Goal: Task Accomplishment & Management: Use online tool/utility

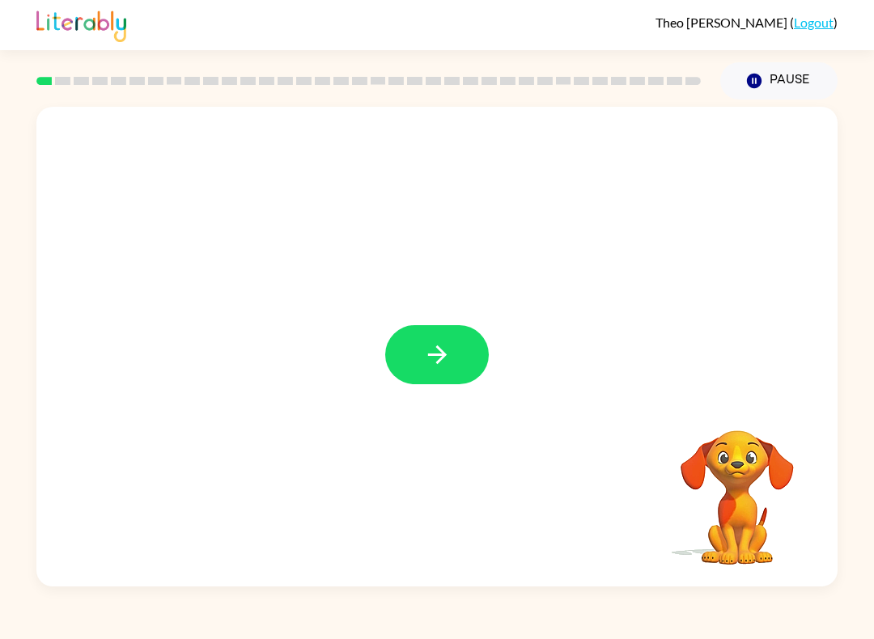
click at [430, 355] on icon "button" at bounding box center [436, 355] width 19 height 19
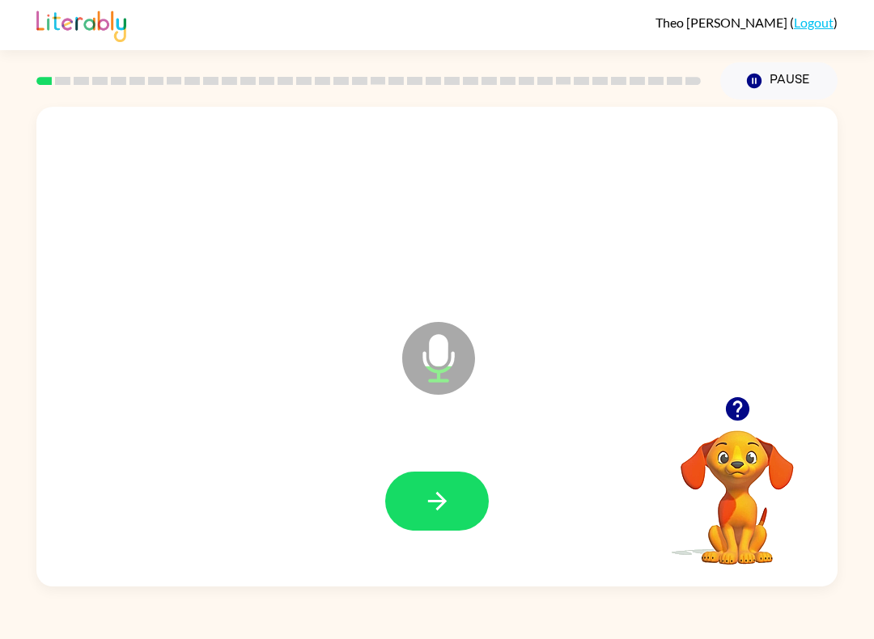
click at [421, 363] on icon at bounding box center [438, 358] width 73 height 73
click at [446, 503] on icon "button" at bounding box center [437, 501] width 28 height 28
click at [439, 355] on icon "Microphone The Microphone is here when it is your turn to talk" at bounding box center [519, 378] width 243 height 121
click at [445, 512] on icon "button" at bounding box center [437, 501] width 28 height 28
click at [409, 347] on icon at bounding box center [438, 358] width 73 height 73
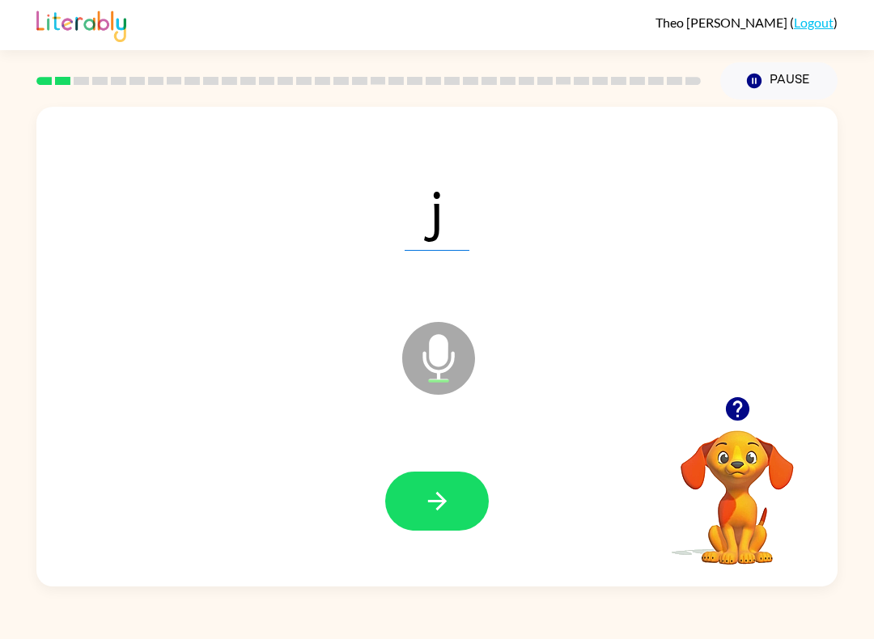
click at [454, 497] on button "button" at bounding box center [437, 501] width 104 height 59
click at [454, 348] on icon at bounding box center [438, 358] width 73 height 73
click at [450, 505] on icon "button" at bounding box center [437, 501] width 28 height 28
click at [431, 372] on icon "Microphone The Microphone is here when it is your turn to talk" at bounding box center [519, 378] width 243 height 121
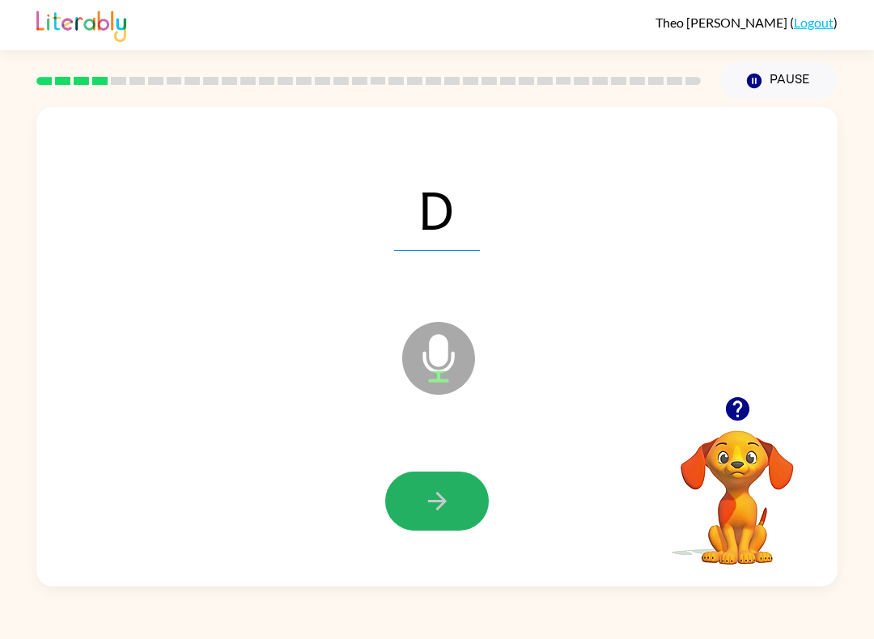
click at [424, 490] on icon "button" at bounding box center [437, 501] width 28 height 28
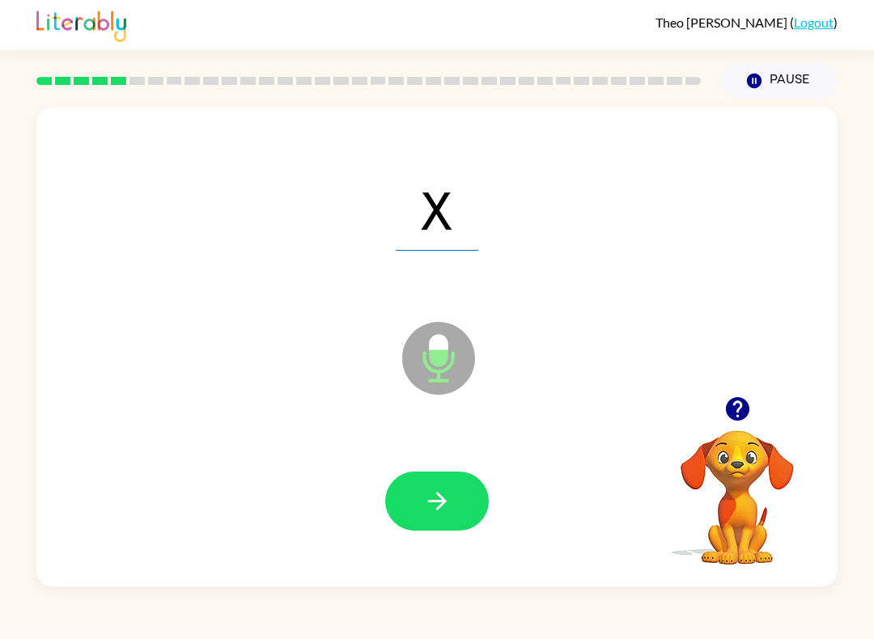
click at [442, 351] on icon "Microphone The Microphone is here when it is your turn to talk" at bounding box center [519, 378] width 243 height 121
click at [440, 512] on icon "button" at bounding box center [437, 501] width 28 height 28
click at [421, 368] on icon at bounding box center [438, 358] width 73 height 73
click at [441, 343] on icon "Microphone The Microphone is here when it is your turn to talk" at bounding box center [519, 378] width 243 height 121
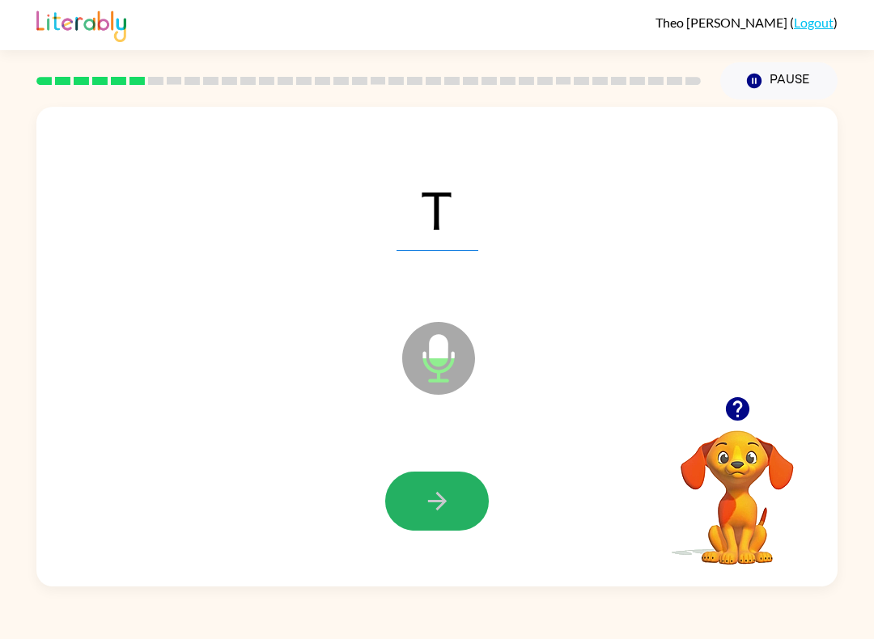
click at [450, 482] on button "button" at bounding box center [437, 501] width 104 height 59
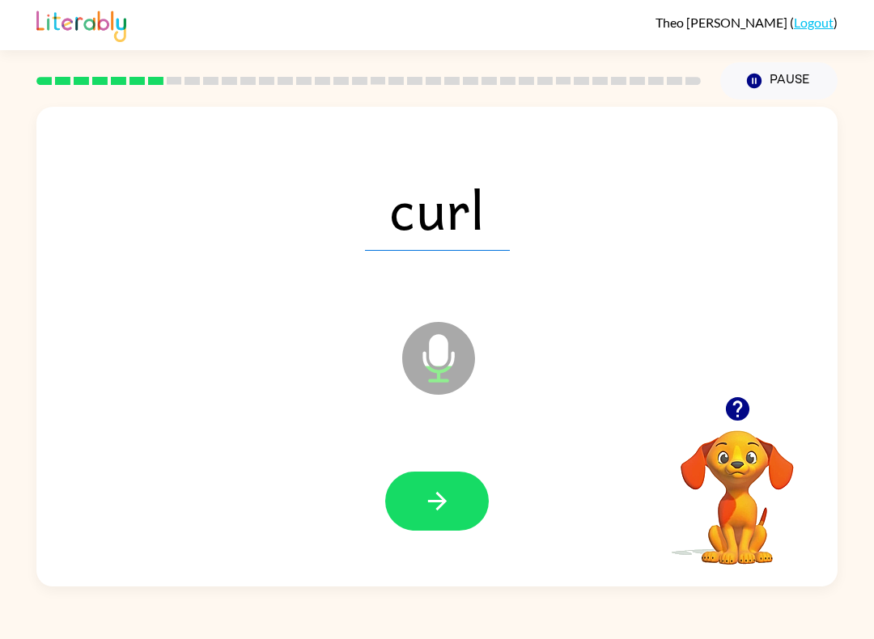
click at [444, 342] on icon "Microphone The Microphone is here when it is your turn to talk" at bounding box center [519, 378] width 243 height 121
click at [443, 544] on div at bounding box center [437, 501] width 769 height 138
click at [436, 524] on button "button" at bounding box center [437, 501] width 104 height 59
click at [425, 356] on icon "Microphone The Microphone is here when it is your turn to talk" at bounding box center [519, 378] width 243 height 121
click at [433, 498] on icon "button" at bounding box center [437, 501] width 28 height 28
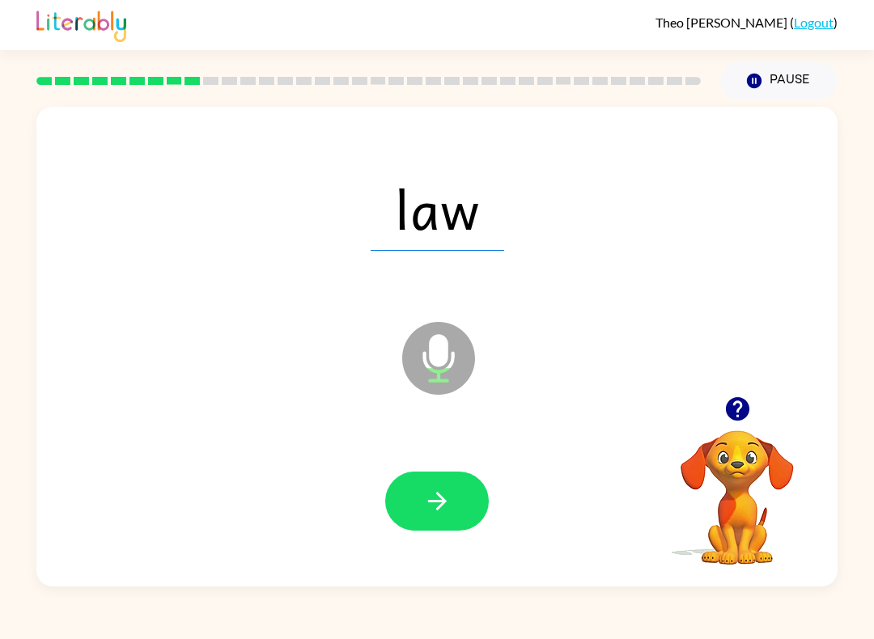
click at [435, 373] on icon "Microphone The Microphone is here when it is your turn to talk" at bounding box center [519, 378] width 243 height 121
click at [465, 508] on button "button" at bounding box center [437, 501] width 104 height 59
click at [419, 350] on icon at bounding box center [438, 358] width 73 height 73
click at [438, 503] on icon "button" at bounding box center [436, 501] width 19 height 19
click at [430, 346] on icon "Microphone The Microphone is here when it is your turn to talk" at bounding box center [519, 378] width 243 height 121
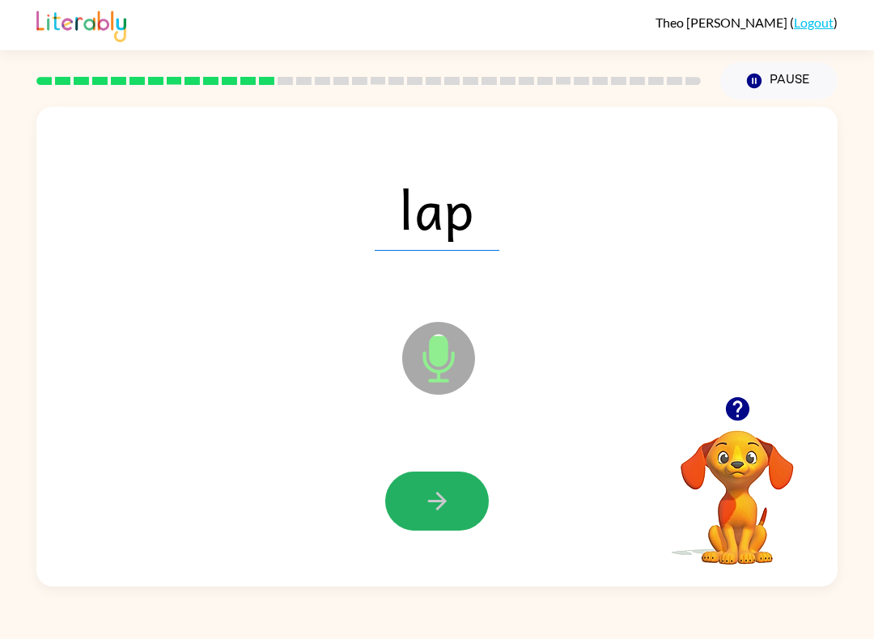
click at [418, 486] on button "button" at bounding box center [437, 501] width 104 height 59
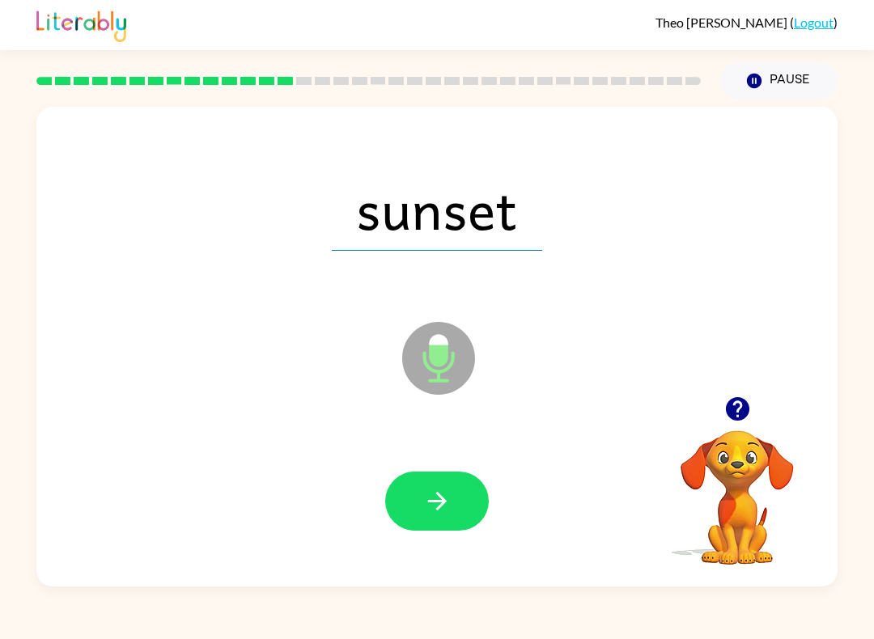
click at [435, 362] on icon "Microphone The Microphone is here when it is your turn to talk" at bounding box center [519, 378] width 243 height 121
click at [435, 516] on icon "button" at bounding box center [437, 501] width 28 height 28
click at [424, 351] on icon at bounding box center [438, 358] width 73 height 73
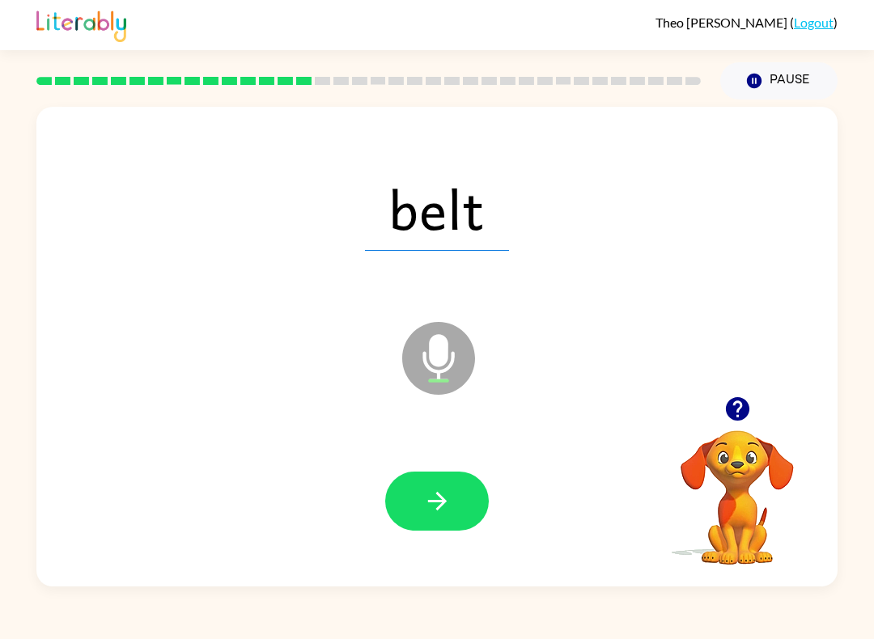
click at [443, 497] on icon "button" at bounding box center [437, 501] width 28 height 28
click at [431, 350] on icon "Microphone The Microphone is here when it is your turn to talk" at bounding box center [519, 378] width 243 height 121
click at [418, 489] on button "button" at bounding box center [437, 501] width 104 height 59
click at [433, 346] on icon "Microphone The Microphone is here when it is your turn to talk" at bounding box center [519, 378] width 243 height 121
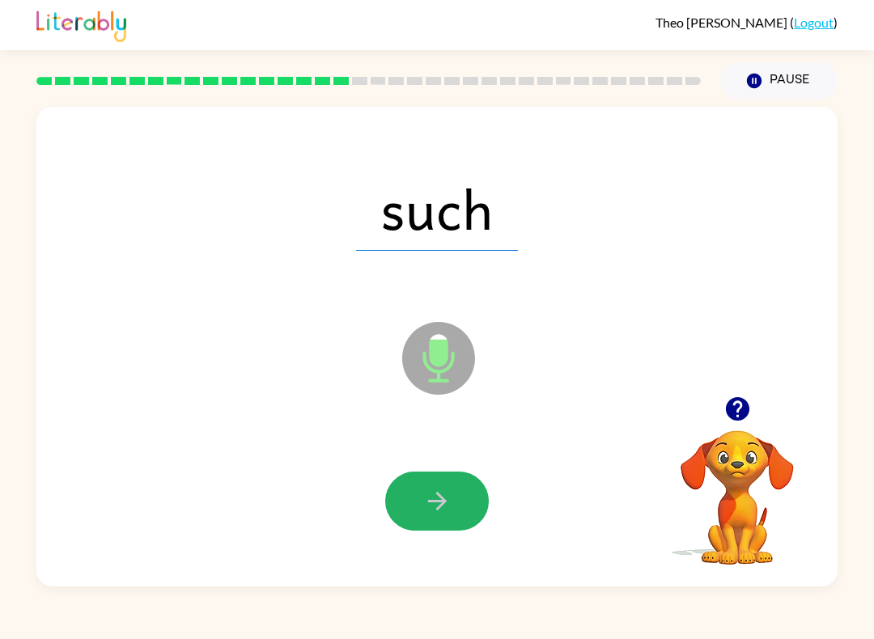
click at [459, 518] on button "button" at bounding box center [437, 501] width 104 height 59
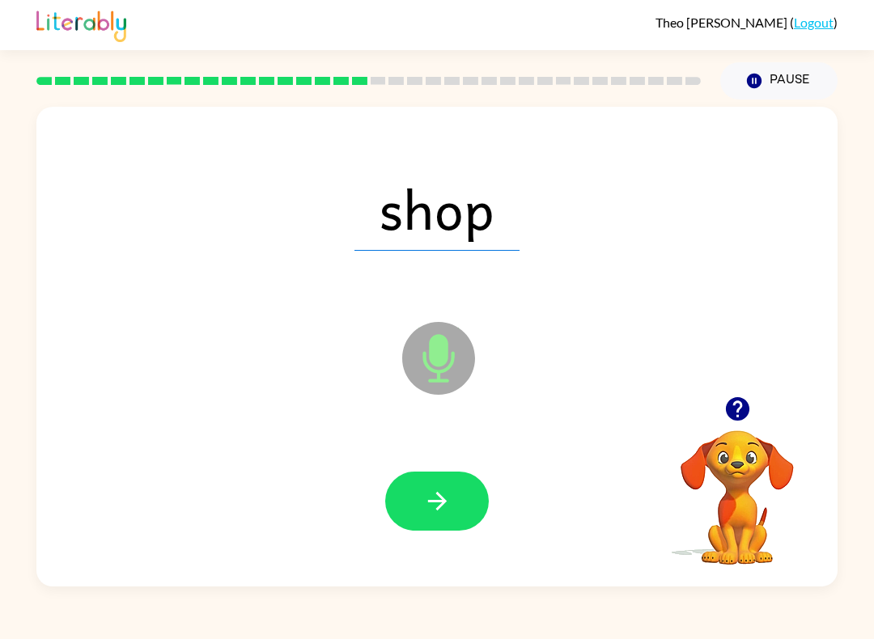
click at [439, 360] on icon "Microphone The Microphone is here when it is your turn to talk" at bounding box center [519, 378] width 243 height 121
click at [423, 373] on icon at bounding box center [438, 358] width 73 height 73
click at [450, 501] on icon "button" at bounding box center [437, 501] width 28 height 28
click at [433, 363] on icon "Microphone The Microphone is here when it is your turn to talk" at bounding box center [519, 378] width 243 height 121
click at [427, 468] on div at bounding box center [437, 501] width 769 height 138
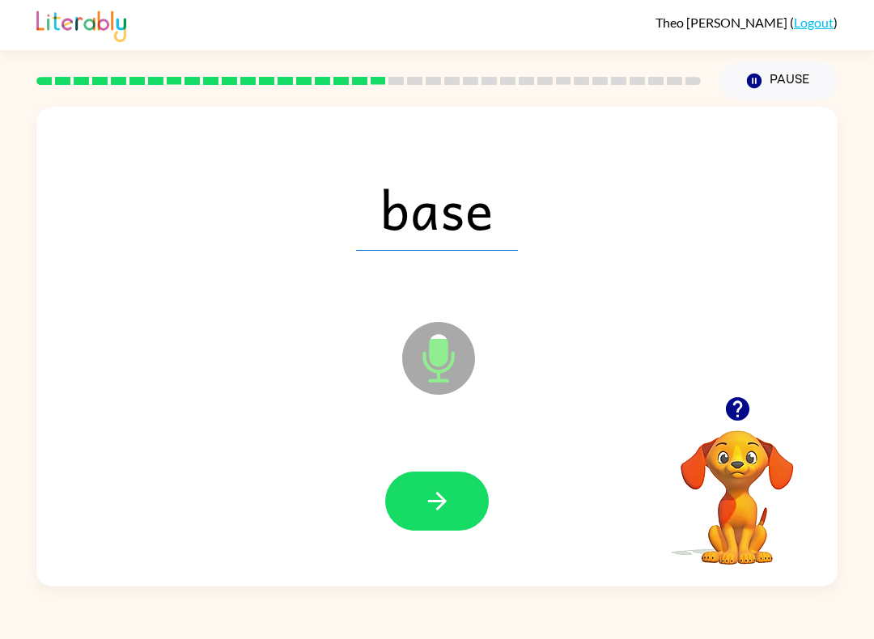
click at [428, 394] on icon "Microphone The Microphone is here when it is your turn to talk" at bounding box center [519, 378] width 243 height 121
click at [432, 498] on icon "button" at bounding box center [437, 501] width 28 height 28
click at [427, 522] on button "button" at bounding box center [437, 501] width 104 height 59
click at [416, 355] on icon at bounding box center [438, 358] width 73 height 73
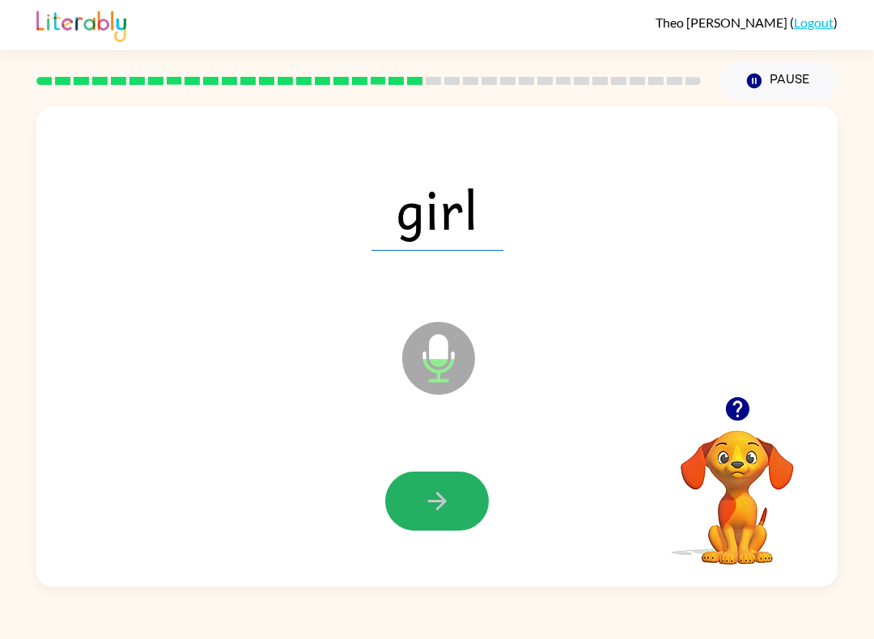
click at [429, 496] on icon "button" at bounding box center [437, 501] width 28 height 28
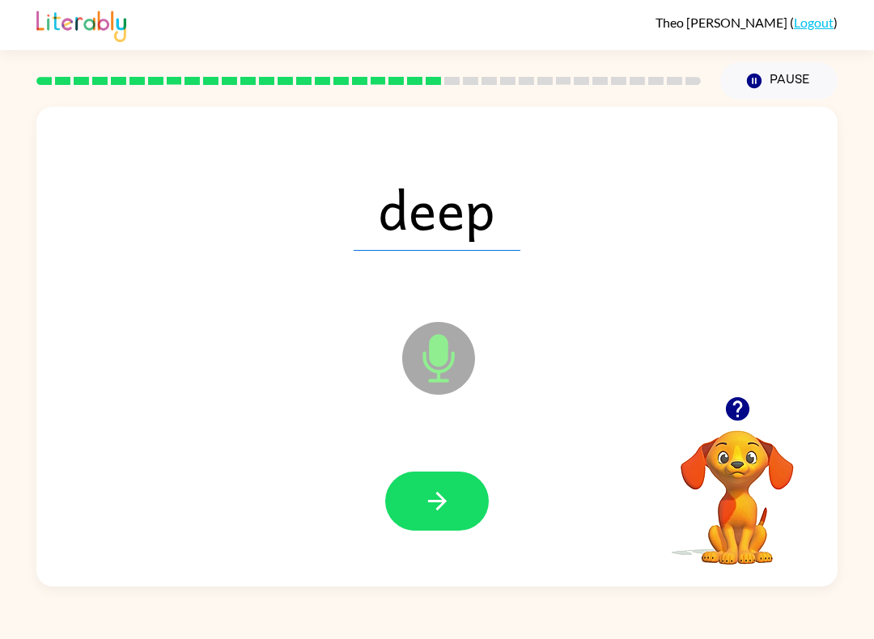
click at [448, 362] on icon at bounding box center [438, 358] width 73 height 73
click at [452, 529] on button "button" at bounding box center [437, 501] width 104 height 59
click at [455, 362] on icon at bounding box center [438, 358] width 73 height 73
click at [442, 467] on div at bounding box center [437, 501] width 769 height 138
click at [405, 493] on button "button" at bounding box center [437, 501] width 104 height 59
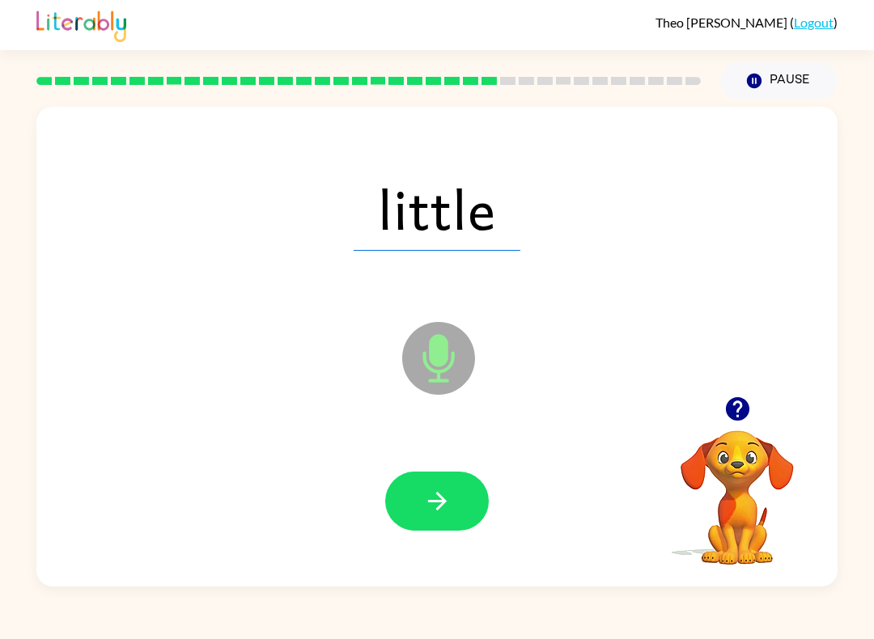
click at [410, 378] on icon at bounding box center [438, 358] width 73 height 73
click at [411, 490] on button "button" at bounding box center [437, 501] width 104 height 59
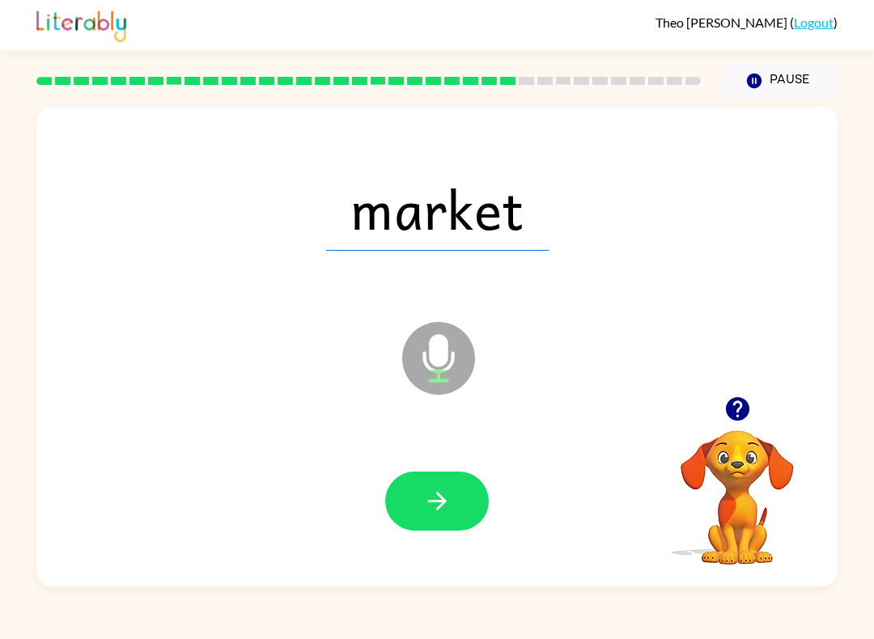
click at [442, 357] on icon "Microphone The Microphone is here when it is your turn to talk" at bounding box center [519, 378] width 243 height 121
click at [442, 493] on icon "button" at bounding box center [437, 501] width 28 height 28
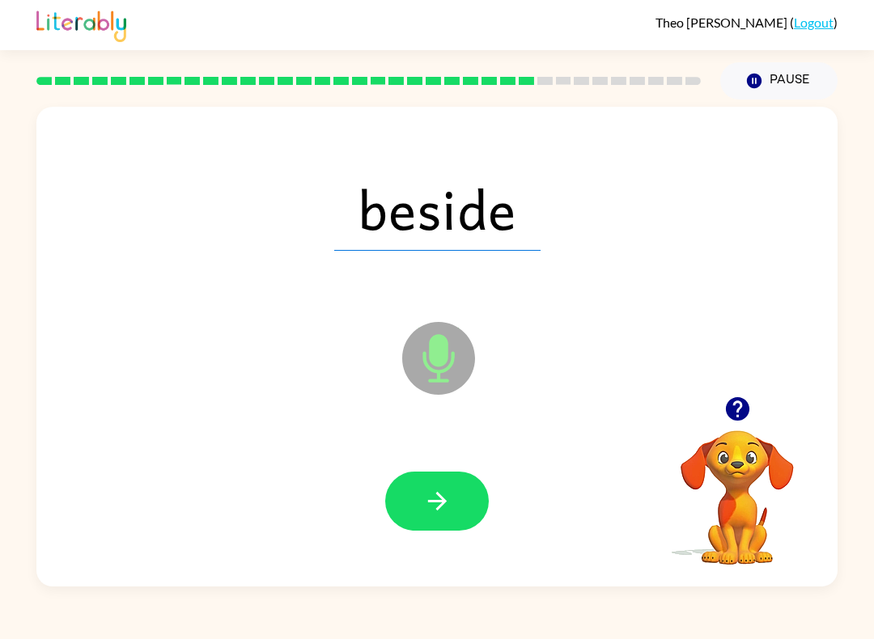
click at [431, 358] on icon "Microphone The Microphone is here when it is your turn to talk" at bounding box center [519, 378] width 243 height 121
click at [439, 507] on icon "button" at bounding box center [437, 501] width 28 height 28
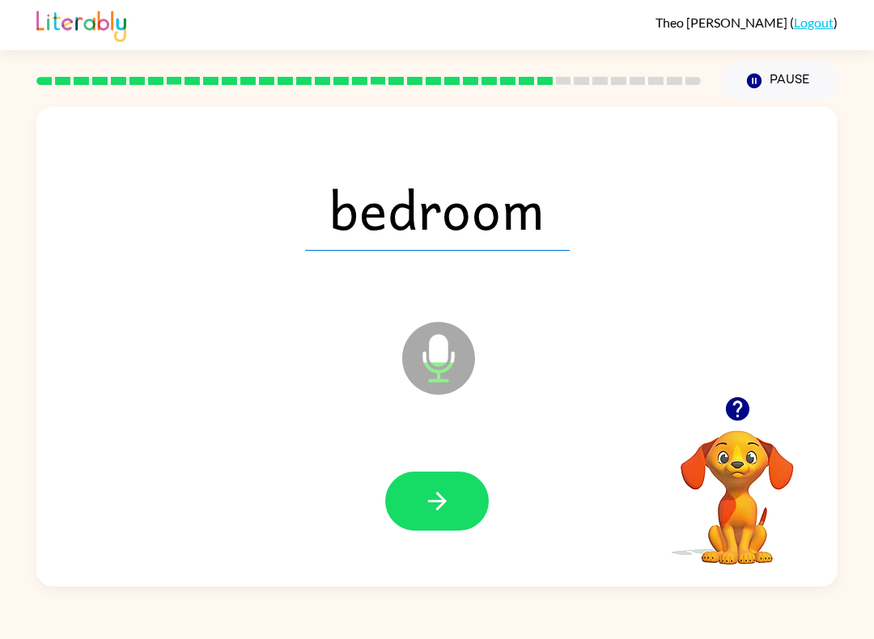
click at [439, 367] on icon "Microphone The Microphone is here when it is your turn to talk" at bounding box center [519, 378] width 243 height 121
click at [431, 355] on icon "Microphone The Microphone is here when it is your turn to talk" at bounding box center [519, 378] width 243 height 121
click at [421, 491] on button "button" at bounding box center [437, 501] width 104 height 59
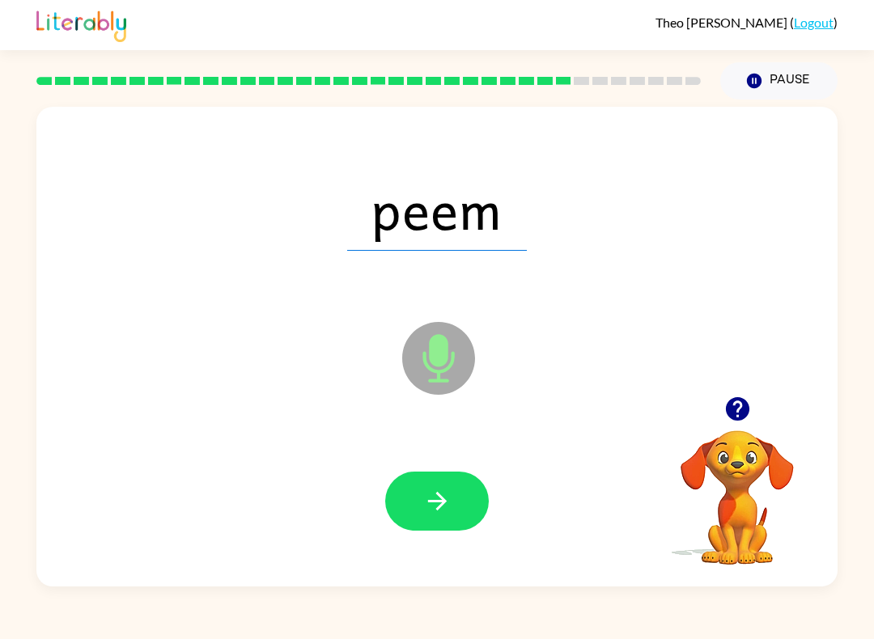
click at [439, 360] on icon "Microphone The Microphone is here when it is your turn to talk" at bounding box center [519, 378] width 243 height 121
click at [455, 512] on button "button" at bounding box center [437, 501] width 104 height 59
click at [443, 351] on icon "Microphone The Microphone is here when it is your turn to talk" at bounding box center [519, 378] width 243 height 121
click at [438, 523] on button "button" at bounding box center [437, 501] width 104 height 59
click at [436, 356] on icon "Microphone The Microphone is here when it is your turn to talk" at bounding box center [519, 378] width 243 height 121
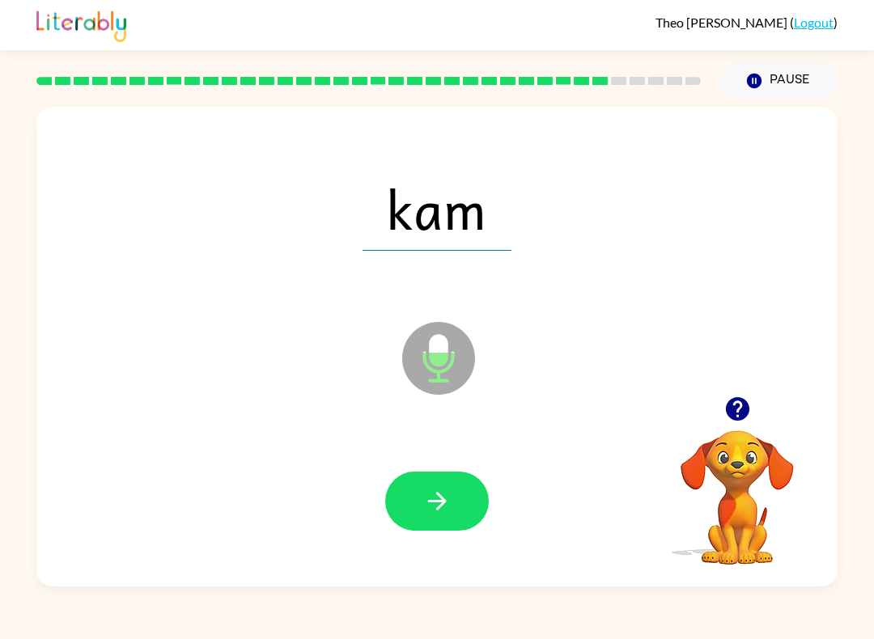
click at [459, 521] on button "button" at bounding box center [437, 501] width 104 height 59
click at [440, 364] on icon "Microphone The Microphone is here when it is your turn to talk" at bounding box center [519, 378] width 243 height 121
click at [436, 360] on icon "Microphone The Microphone is here when it is your turn to talk" at bounding box center [519, 378] width 243 height 121
click at [431, 509] on icon "button" at bounding box center [437, 501] width 28 height 28
click at [436, 352] on icon "Microphone The Microphone is here when it is your turn to talk" at bounding box center [519, 378] width 243 height 121
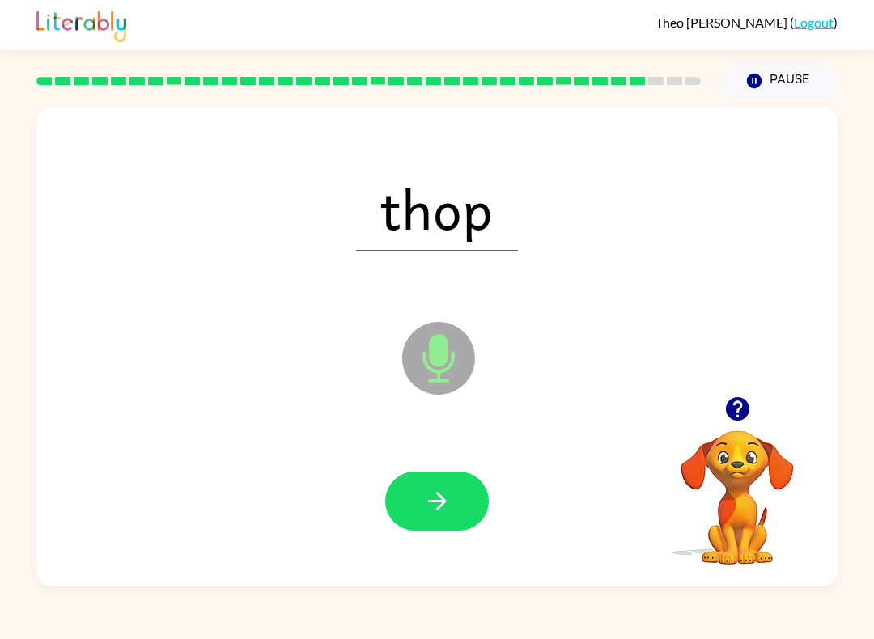
click at [459, 517] on button "button" at bounding box center [437, 501] width 104 height 59
click at [476, 350] on icon "Microphone The Microphone is here when it is your turn to talk" at bounding box center [519, 378] width 243 height 121
click at [440, 362] on icon "Microphone The Microphone is here when it is your turn to talk" at bounding box center [519, 378] width 243 height 121
click at [461, 466] on div at bounding box center [437, 501] width 769 height 138
click at [456, 498] on button "button" at bounding box center [437, 501] width 104 height 59
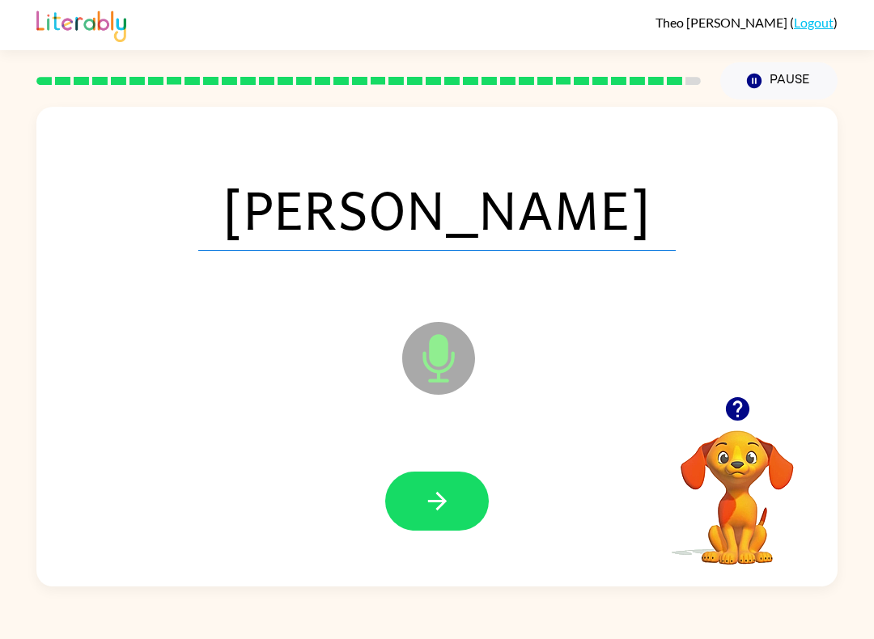
click at [431, 349] on icon "Microphone The Microphone is here when it is your turn to talk" at bounding box center [519, 378] width 243 height 121
click at [409, 522] on button "button" at bounding box center [437, 501] width 104 height 59
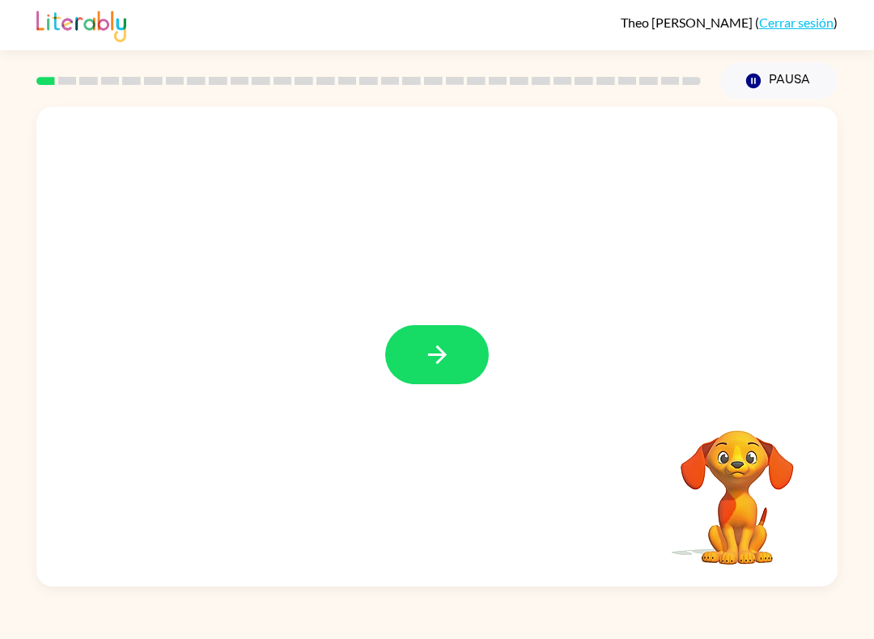
click at [441, 372] on button "button" at bounding box center [437, 354] width 104 height 59
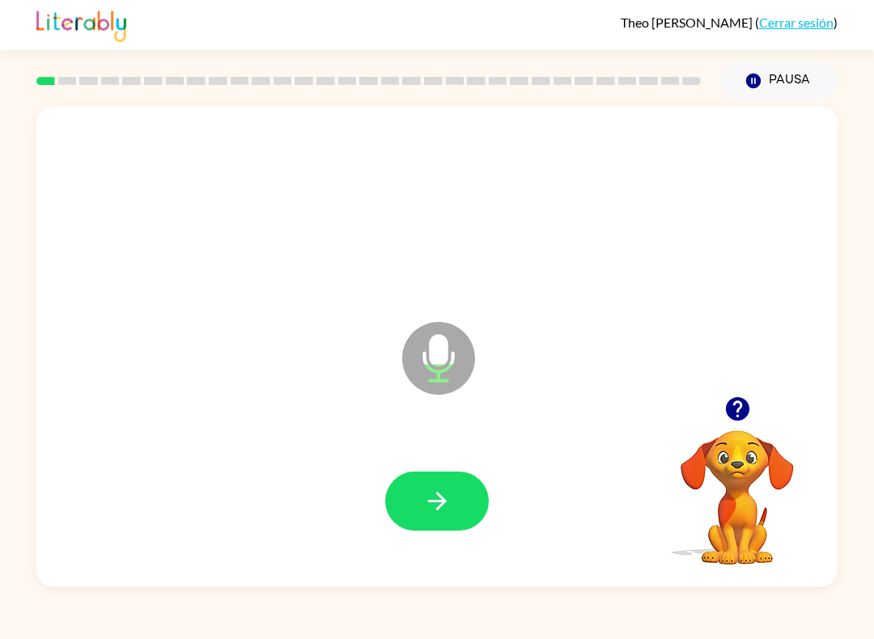
click at [439, 352] on icon "Micrófono El micrófono está aquí para cuando sea tu turno de hablar" at bounding box center [519, 378] width 243 height 121
click at [453, 480] on button "button" at bounding box center [437, 501] width 104 height 59
click at [434, 346] on icon "Micrófono El micrófono está aquí para cuando sea tu turno de hablar" at bounding box center [519, 378] width 243 height 121
click at [425, 518] on button "button" at bounding box center [437, 501] width 104 height 59
click at [448, 341] on icon at bounding box center [438, 358] width 73 height 73
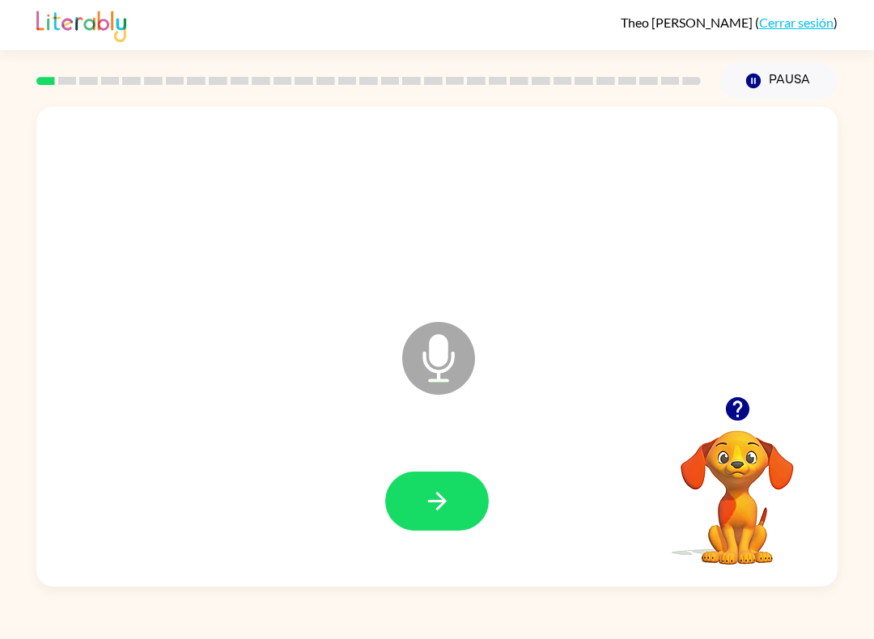
click at [435, 503] on icon "button" at bounding box center [436, 501] width 19 height 19
click at [435, 366] on icon "Micrófono El micrófono está aquí para cuando sea tu turno de hablar" at bounding box center [519, 378] width 243 height 121
click at [431, 525] on button "button" at bounding box center [437, 501] width 104 height 59
click at [421, 350] on icon at bounding box center [438, 358] width 73 height 73
click at [439, 367] on icon "Micrófono El micrófono está aquí para cuando sea tu turno de hablar" at bounding box center [519, 378] width 243 height 121
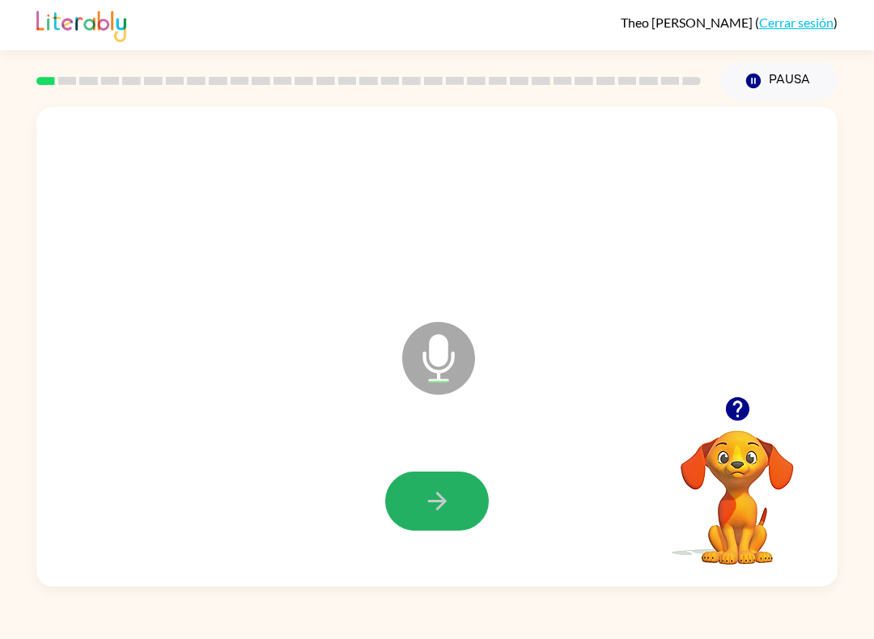
click at [429, 503] on icon "button" at bounding box center [436, 501] width 19 height 19
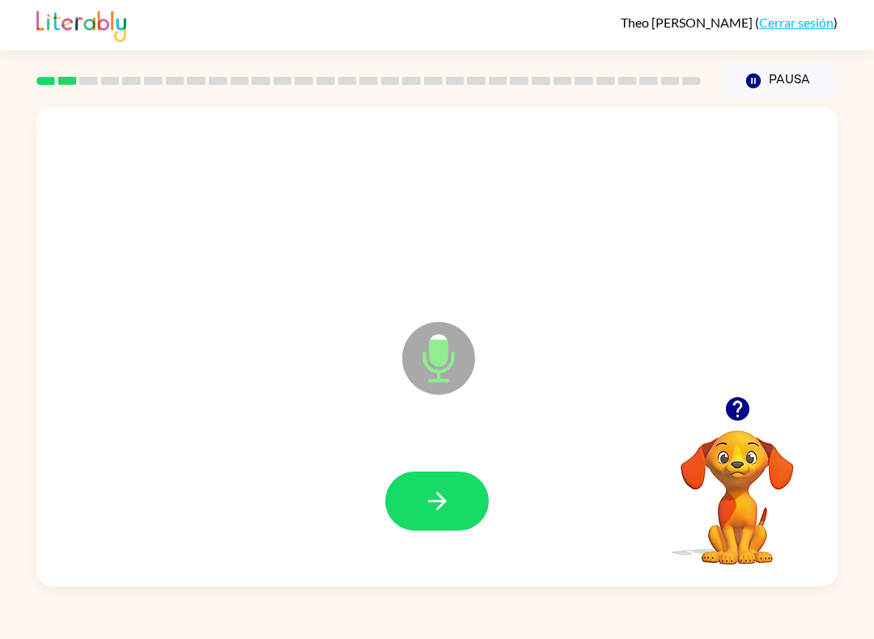
click at [425, 356] on icon "Micrófono El micrófono está aquí para cuando sea tu turno de hablar" at bounding box center [519, 378] width 243 height 121
click at [412, 516] on button "button" at bounding box center [437, 501] width 104 height 59
click at [430, 368] on icon "Micrófono El micrófono está aquí para cuando sea tu turno de hablar" at bounding box center [519, 378] width 243 height 121
click at [419, 529] on button "button" at bounding box center [437, 501] width 104 height 59
click at [431, 350] on icon "Micrófono El micrófono está aquí para cuando sea tu turno de hablar" at bounding box center [519, 378] width 243 height 121
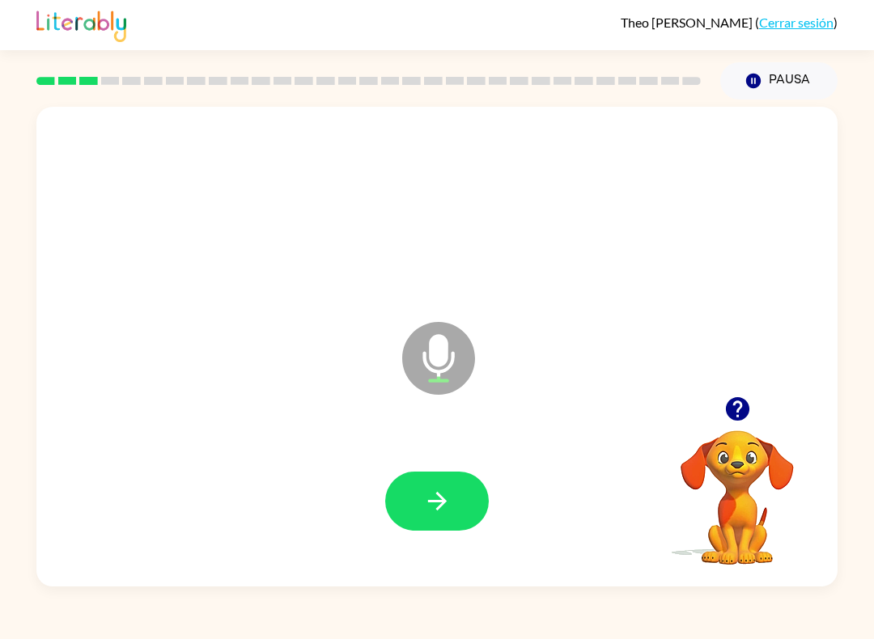
click at [423, 505] on icon "button" at bounding box center [437, 501] width 28 height 28
click at [433, 368] on icon at bounding box center [438, 358] width 73 height 73
click at [446, 487] on button "button" at bounding box center [437, 501] width 104 height 59
click at [420, 356] on icon at bounding box center [438, 358] width 73 height 73
click at [421, 510] on button "button" at bounding box center [437, 501] width 104 height 59
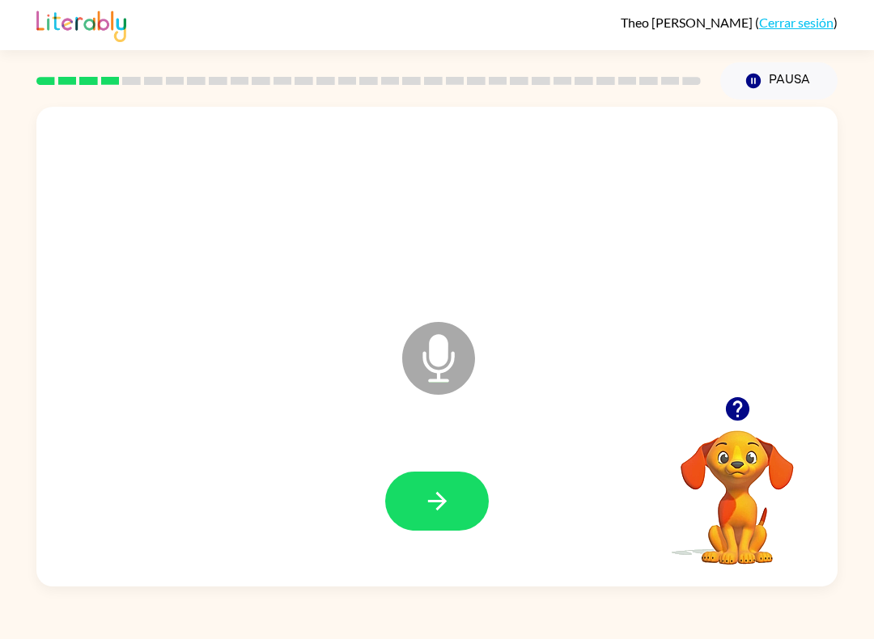
click at [448, 511] on icon "button" at bounding box center [437, 501] width 28 height 28
click at [426, 348] on icon at bounding box center [438, 358] width 73 height 73
click at [440, 360] on icon "Micrófono El micrófono está aquí para cuando sea tu turno de hablar" at bounding box center [519, 378] width 243 height 121
click at [425, 496] on icon "button" at bounding box center [437, 501] width 28 height 28
click at [419, 361] on icon at bounding box center [438, 358] width 73 height 73
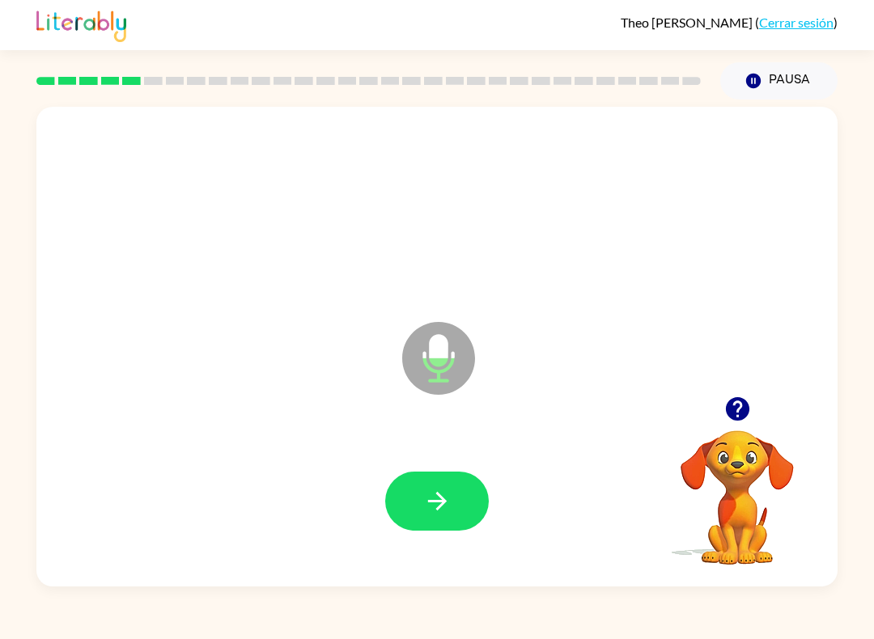
click at [424, 521] on button "button" at bounding box center [437, 501] width 104 height 59
click at [419, 358] on icon at bounding box center [438, 358] width 73 height 73
click at [427, 356] on icon at bounding box center [438, 358] width 73 height 73
click at [439, 376] on icon "Micrófono El micrófono está aquí para cuando sea tu turno de hablar" at bounding box center [519, 378] width 243 height 121
click at [422, 497] on button "button" at bounding box center [437, 501] width 104 height 59
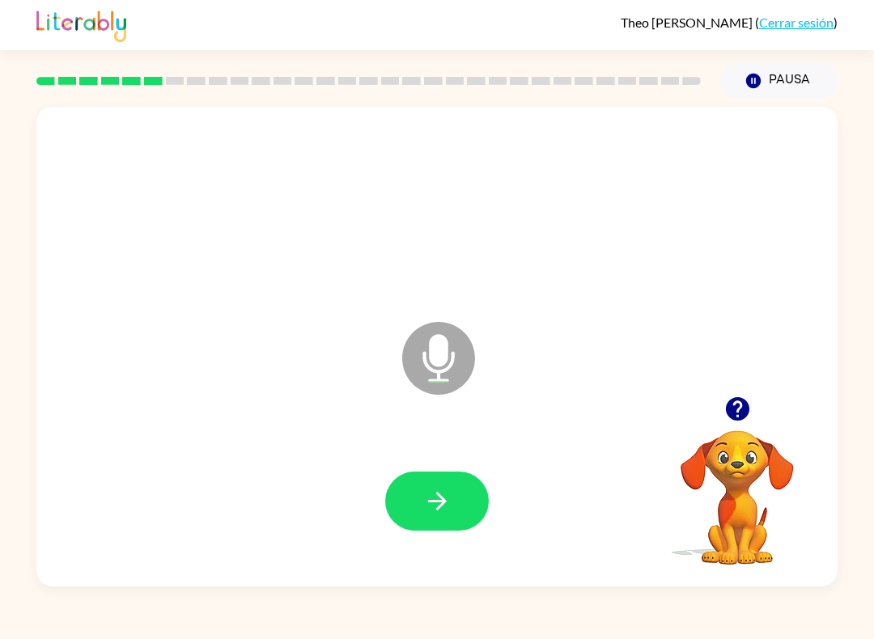
click at [413, 355] on icon at bounding box center [438, 358] width 73 height 73
click at [435, 519] on button "button" at bounding box center [437, 501] width 104 height 59
click at [434, 352] on icon "Micrófono El micrófono está aquí para cuando sea tu turno de hablar" at bounding box center [519, 378] width 243 height 121
click at [413, 498] on button "button" at bounding box center [437, 501] width 104 height 59
click at [413, 498] on div at bounding box center [437, 501] width 104 height 59
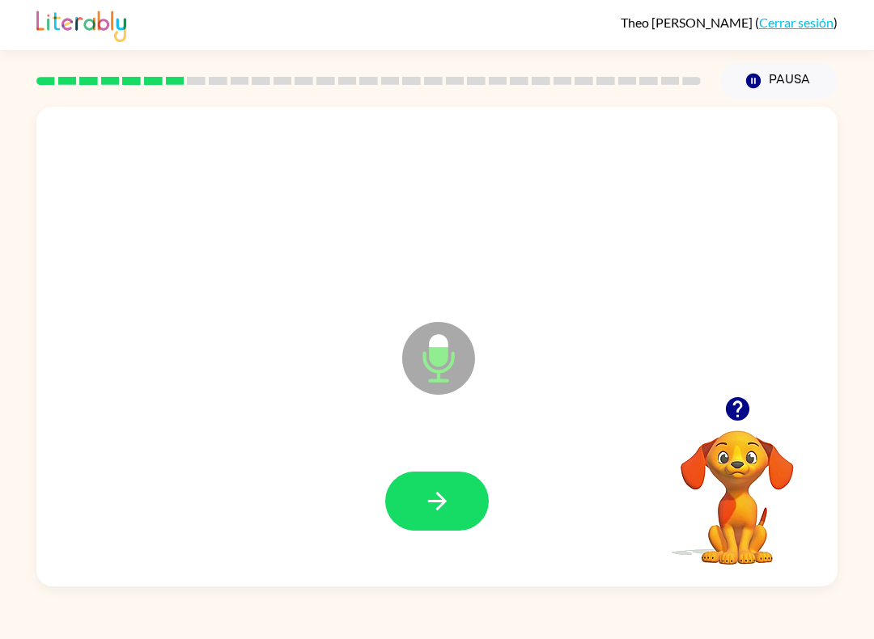
click at [426, 352] on icon at bounding box center [438, 358] width 73 height 73
click at [427, 509] on icon "button" at bounding box center [437, 501] width 28 height 28
click at [439, 374] on icon "Micrófono El micrófono está aquí para cuando sea tu turno de hablar" at bounding box center [519, 378] width 243 height 121
click at [422, 531] on button "button" at bounding box center [437, 501] width 104 height 59
click at [403, 346] on icon "Micrófono El micrófono está aquí para cuando sea tu turno de hablar" at bounding box center [519, 378] width 243 height 121
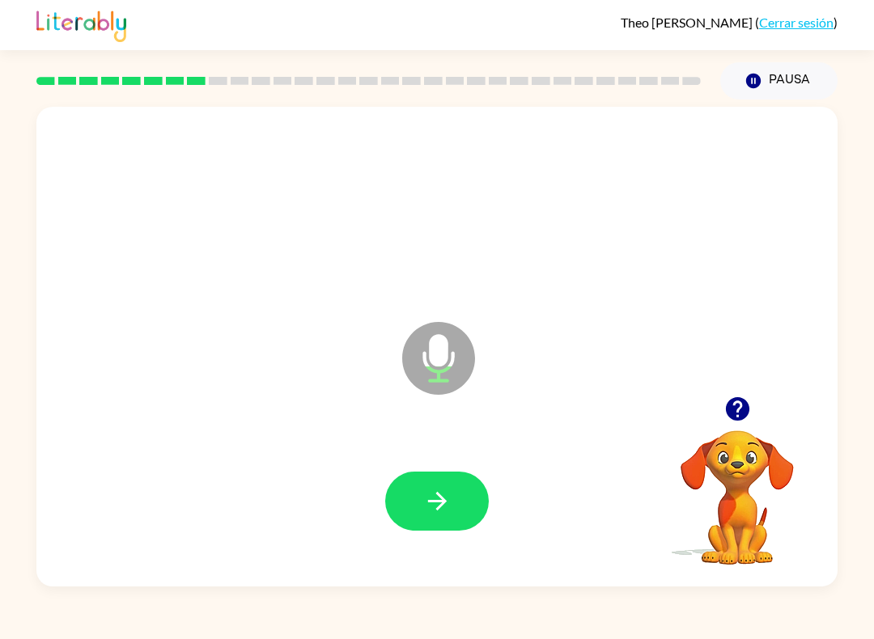
click at [442, 524] on button "button" at bounding box center [437, 501] width 104 height 59
click at [414, 340] on icon at bounding box center [438, 358] width 73 height 73
click at [448, 501] on icon "button" at bounding box center [437, 501] width 28 height 28
click at [435, 355] on icon "Micrófono El micrófono está aquí para cuando sea tu turno de hablar" at bounding box center [519, 378] width 243 height 121
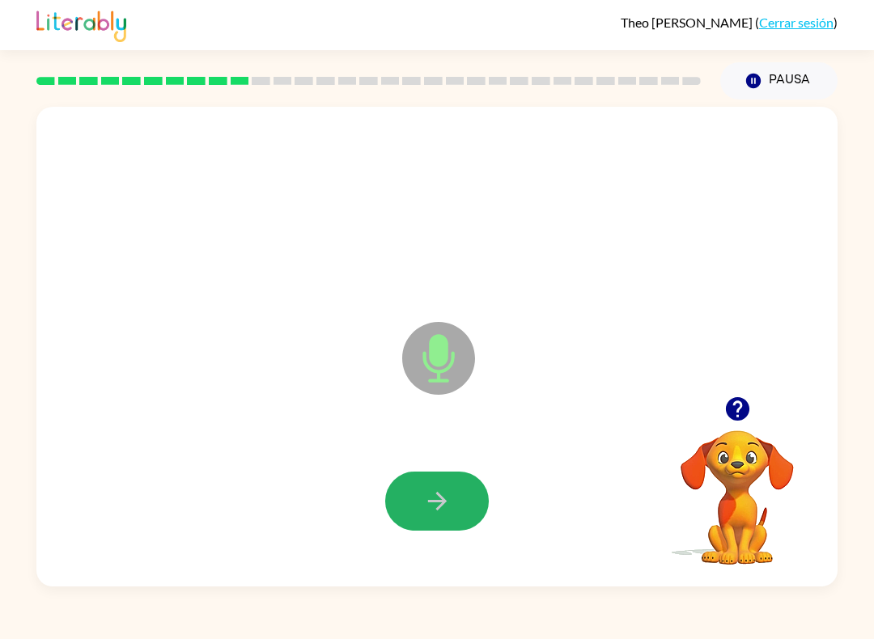
click at [443, 517] on button "button" at bounding box center [437, 501] width 104 height 59
click at [439, 360] on icon "Micrófono El micrófono está aquí para cuando sea tu turno de hablar" at bounding box center [519, 378] width 243 height 121
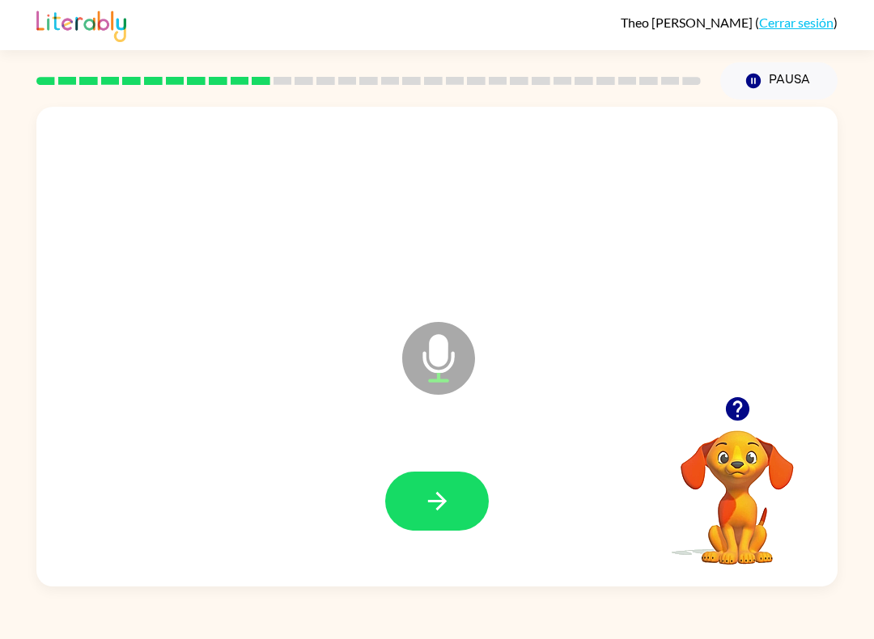
click at [440, 500] on icon "button" at bounding box center [437, 501] width 28 height 28
click at [437, 363] on icon "Micrófono El micrófono está aquí para cuando sea tu turno de hablar" at bounding box center [519, 378] width 243 height 121
click at [432, 368] on icon at bounding box center [438, 358] width 73 height 73
click at [433, 500] on icon "button" at bounding box center [437, 501] width 28 height 28
click at [432, 359] on icon "Micrófono El micrófono está aquí para cuando sea tu turno de hablar" at bounding box center [519, 378] width 243 height 121
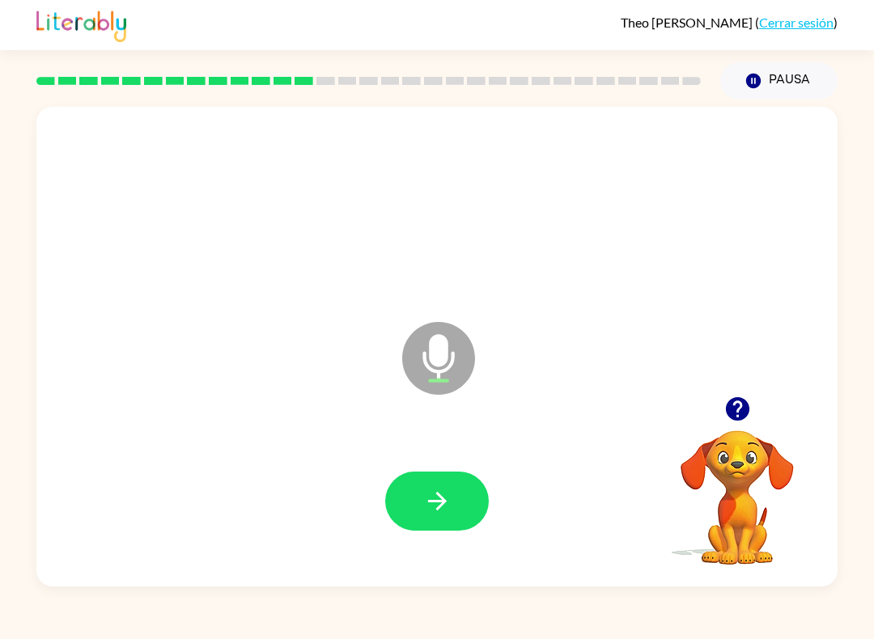
click at [439, 517] on button "button" at bounding box center [437, 501] width 104 height 59
click at [422, 380] on icon at bounding box center [438, 358] width 73 height 73
click at [425, 490] on icon "button" at bounding box center [437, 501] width 28 height 28
click at [421, 367] on icon at bounding box center [438, 358] width 73 height 73
click at [441, 499] on icon "button" at bounding box center [436, 501] width 19 height 19
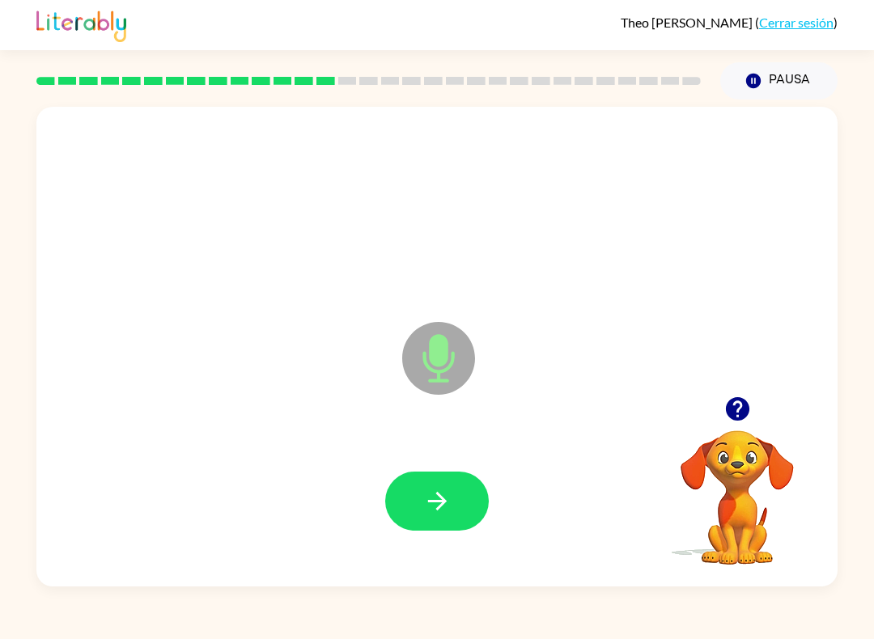
click at [424, 354] on icon "Micrófono El micrófono está aquí para cuando sea tu turno de hablar" at bounding box center [519, 378] width 243 height 121
click at [444, 503] on icon "button" at bounding box center [436, 501] width 19 height 19
click at [416, 362] on icon at bounding box center [438, 358] width 73 height 73
click at [413, 525] on button "button" at bounding box center [437, 501] width 104 height 59
click at [424, 362] on icon "Micrófono El micrófono está aquí para cuando sea tu turno de hablar" at bounding box center [519, 378] width 243 height 121
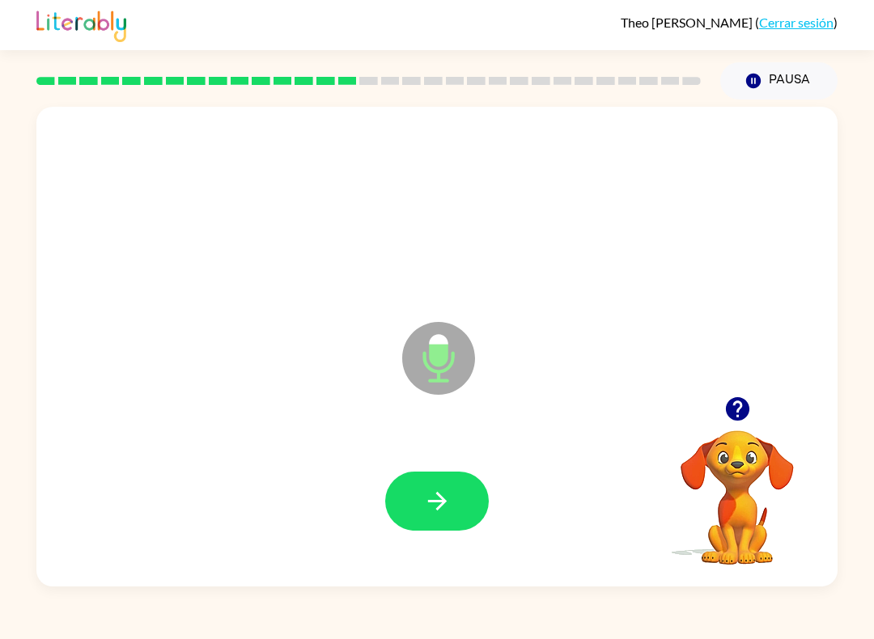
click at [424, 492] on icon "button" at bounding box center [437, 501] width 28 height 28
click at [448, 360] on icon at bounding box center [438, 358] width 73 height 73
click at [414, 521] on button "button" at bounding box center [437, 501] width 104 height 59
click at [432, 354] on icon "Micrófono El micrófono está aquí para cuando sea tu turno de hablar" at bounding box center [519, 378] width 243 height 121
click at [431, 507] on icon "button" at bounding box center [437, 501] width 28 height 28
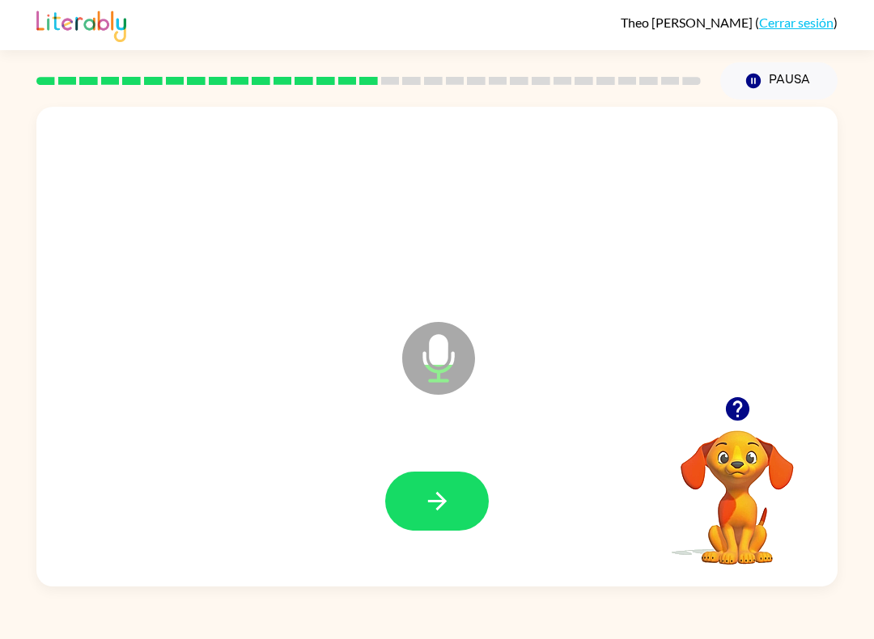
click at [425, 372] on icon at bounding box center [438, 358] width 73 height 73
click at [442, 520] on button "button" at bounding box center [437, 501] width 104 height 59
click at [442, 368] on icon at bounding box center [438, 358] width 73 height 73
click at [425, 503] on icon "button" at bounding box center [437, 501] width 28 height 28
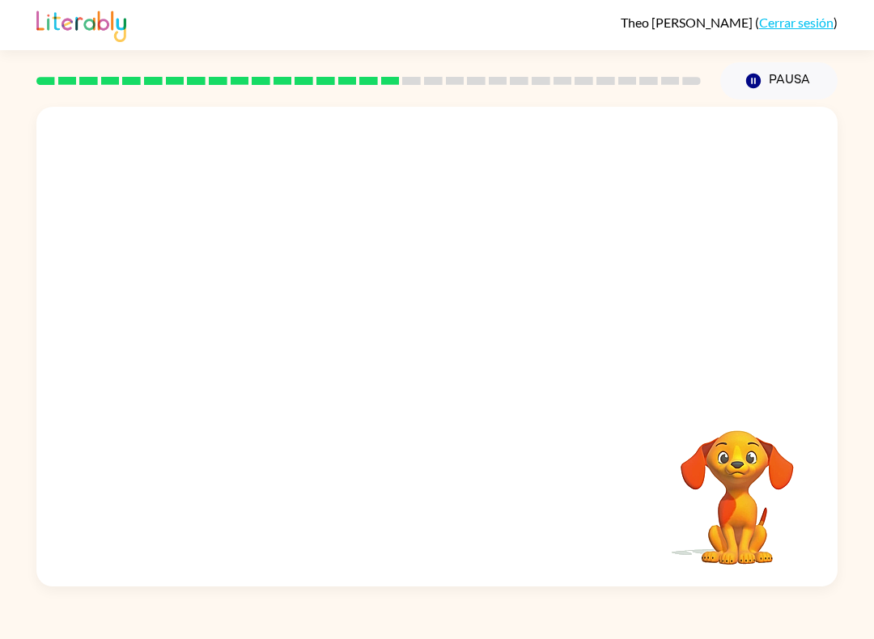
click at [70, 541] on div at bounding box center [437, 501] width 769 height 138
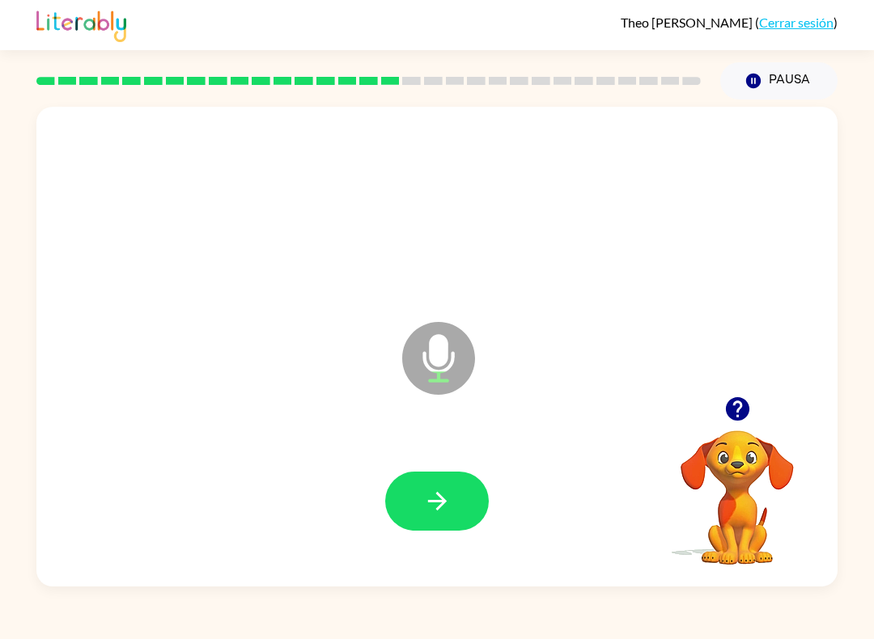
click at [423, 338] on icon at bounding box center [438, 358] width 73 height 73
click at [417, 499] on button "button" at bounding box center [437, 501] width 104 height 59
click at [439, 367] on icon at bounding box center [438, 358] width 73 height 73
click at [431, 509] on icon "button" at bounding box center [437, 501] width 28 height 28
click at [429, 516] on icon "button" at bounding box center [437, 501] width 28 height 28
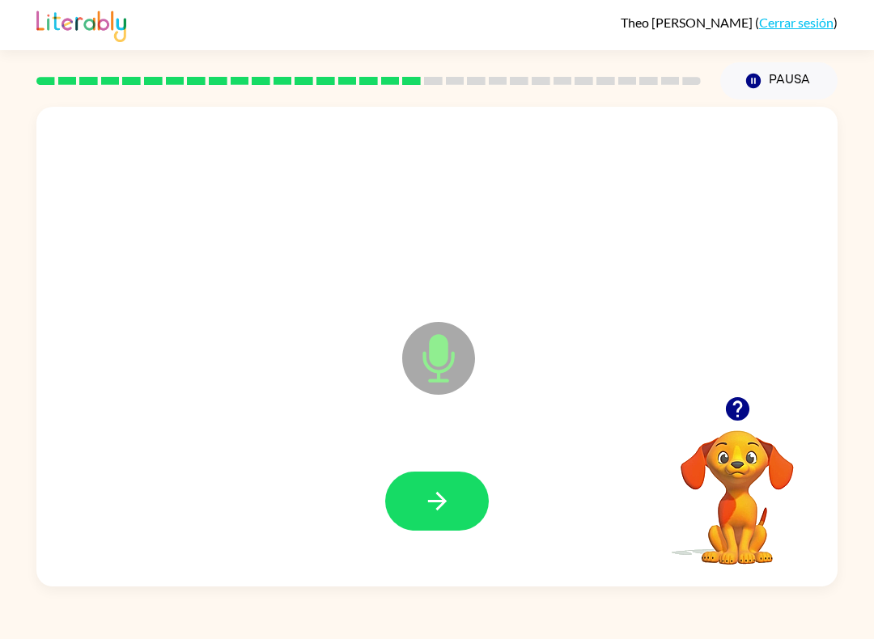
click at [419, 356] on icon at bounding box center [438, 358] width 73 height 73
click at [430, 522] on button "button" at bounding box center [437, 501] width 104 height 59
click at [427, 339] on icon at bounding box center [438, 358] width 73 height 73
click at [427, 495] on icon "button" at bounding box center [437, 501] width 28 height 28
click at [419, 341] on icon at bounding box center [438, 358] width 73 height 73
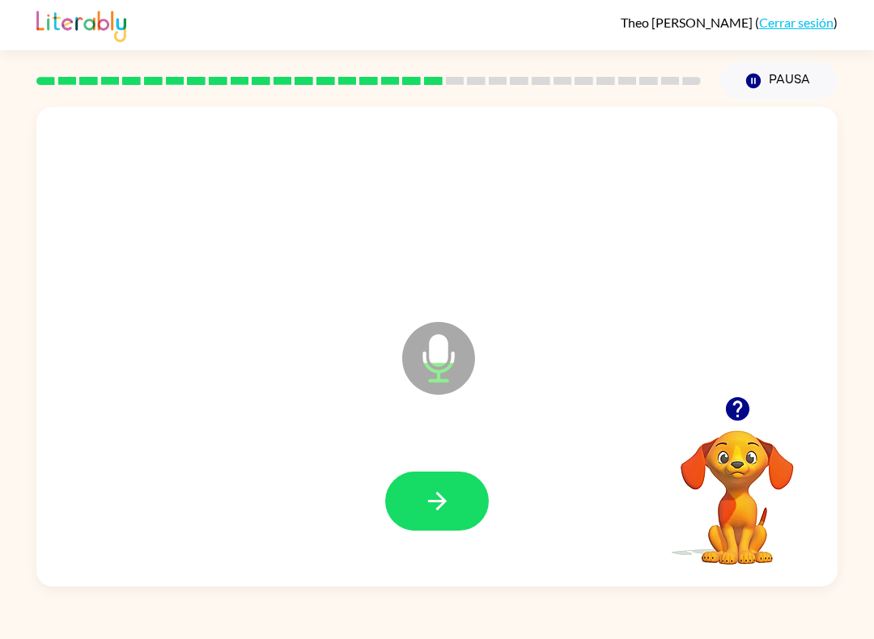
click at [418, 493] on button "button" at bounding box center [437, 501] width 104 height 59
click at [435, 499] on icon "button" at bounding box center [437, 501] width 28 height 28
click at [435, 350] on icon "Micrófono El micrófono está aquí para cuando sea tu turno de hablar" at bounding box center [519, 378] width 243 height 121
click at [442, 510] on icon "button" at bounding box center [437, 501] width 28 height 28
click at [425, 376] on icon at bounding box center [438, 358] width 73 height 73
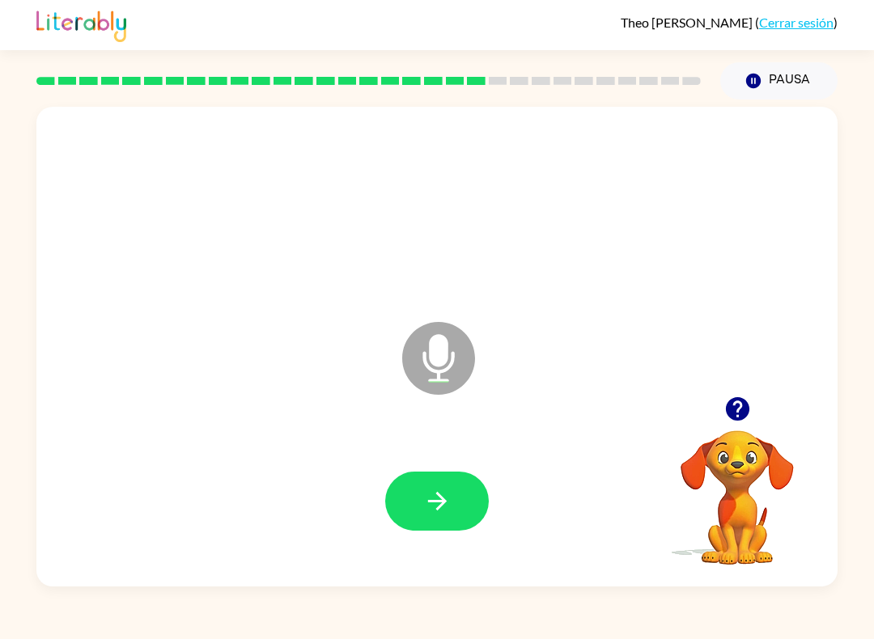
click at [417, 521] on button "button" at bounding box center [437, 501] width 104 height 59
click at [447, 372] on icon "Micrófono El micrófono está aquí para cuando sea tu turno de hablar" at bounding box center [519, 378] width 243 height 121
click at [435, 494] on icon "button" at bounding box center [437, 501] width 28 height 28
click at [422, 360] on icon at bounding box center [438, 358] width 73 height 73
click at [448, 518] on button "button" at bounding box center [437, 501] width 104 height 59
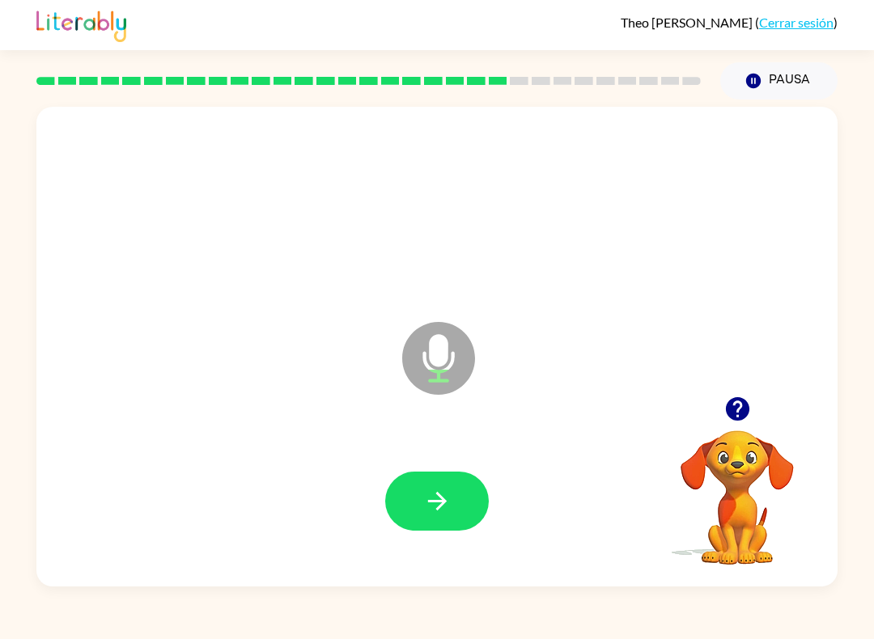
click at [442, 367] on icon at bounding box center [438, 358] width 73 height 73
click at [444, 507] on icon "button" at bounding box center [437, 501] width 28 height 28
click at [448, 380] on icon "Micrófono El micrófono está aquí para cuando sea tu turno de hablar" at bounding box center [519, 378] width 243 height 121
click at [429, 375] on icon at bounding box center [438, 358] width 73 height 73
click at [430, 373] on icon at bounding box center [438, 358] width 73 height 73
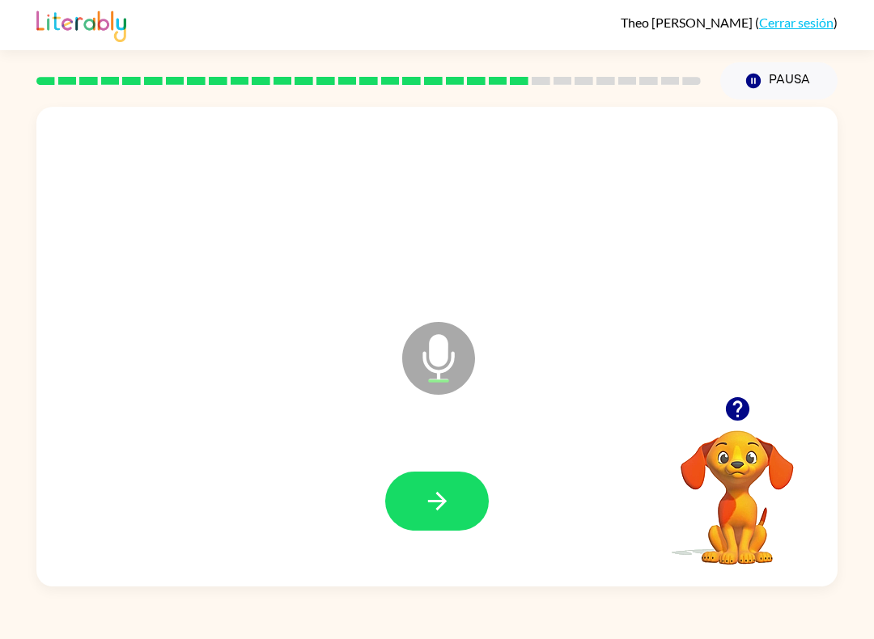
click at [424, 500] on icon "button" at bounding box center [437, 501] width 28 height 28
click at [444, 366] on icon at bounding box center [438, 358] width 73 height 73
click at [438, 495] on icon "button" at bounding box center [436, 501] width 19 height 19
click at [436, 377] on icon at bounding box center [438, 358] width 73 height 73
click at [431, 503] on icon "button" at bounding box center [437, 501] width 28 height 28
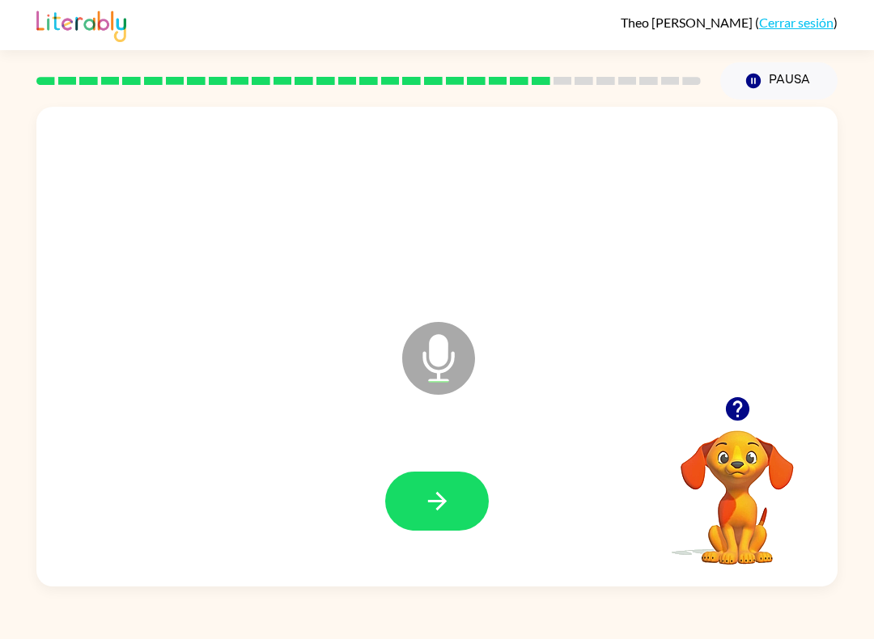
click at [415, 368] on icon at bounding box center [438, 358] width 73 height 73
click at [426, 497] on icon "button" at bounding box center [437, 501] width 28 height 28
click at [430, 348] on icon "Micrófono El micrófono está aquí para cuando sea tu turno de hablar" at bounding box center [519, 378] width 243 height 121
click at [399, 495] on button "button" at bounding box center [437, 501] width 104 height 59
click at [431, 351] on icon "Micrófono El micrófono está aquí para cuando sea tu turno de hablar" at bounding box center [519, 378] width 243 height 121
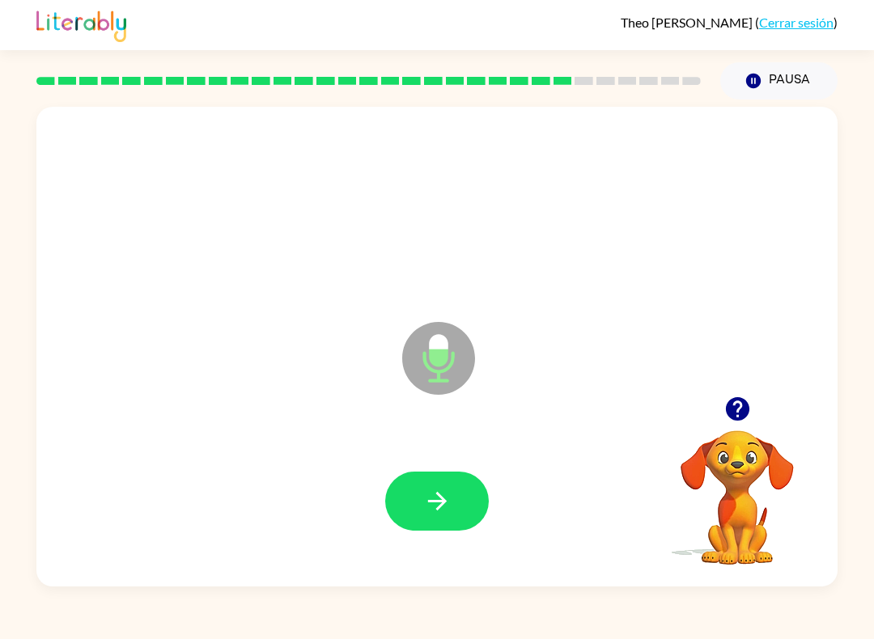
click at [412, 495] on button "button" at bounding box center [437, 501] width 104 height 59
click at [431, 368] on icon "Micrófono El micrófono está aquí para cuando sea tu turno de hablar" at bounding box center [519, 378] width 243 height 121
click at [427, 524] on button "button" at bounding box center [437, 501] width 104 height 59
click at [434, 377] on icon at bounding box center [438, 358] width 73 height 73
click at [406, 507] on button "button" at bounding box center [437, 501] width 104 height 59
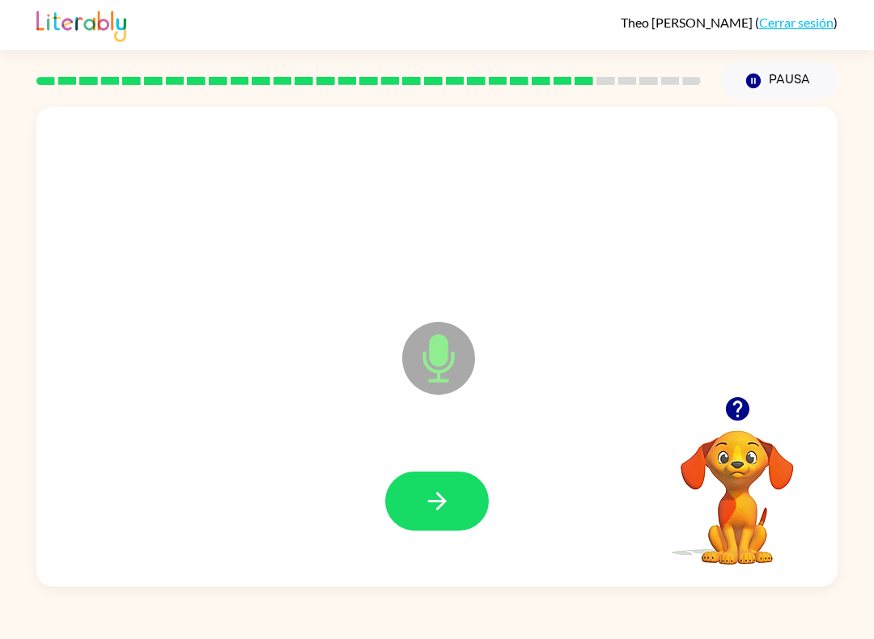
click at [433, 366] on icon at bounding box center [438, 358] width 73 height 73
click at [413, 509] on button "button" at bounding box center [437, 501] width 104 height 59
click at [416, 368] on icon at bounding box center [438, 358] width 73 height 73
click at [443, 513] on icon "button" at bounding box center [437, 501] width 28 height 28
click at [438, 342] on icon "Micrófono El micrófono está aquí para cuando sea tu turno de hablar" at bounding box center [519, 378] width 243 height 121
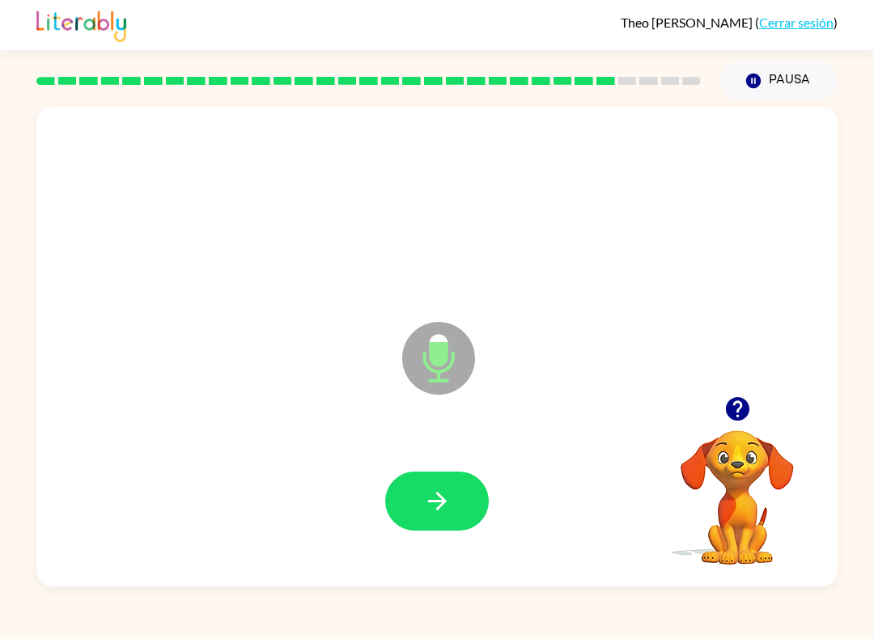
click at [415, 509] on button "button" at bounding box center [437, 501] width 104 height 59
click at [454, 394] on icon "Micrófono El micrófono está aquí para cuando sea tu turno de hablar" at bounding box center [519, 378] width 243 height 121
click at [449, 527] on button "button" at bounding box center [437, 501] width 104 height 59
click at [428, 363] on icon at bounding box center [438, 358] width 73 height 73
click at [452, 490] on button "button" at bounding box center [437, 501] width 104 height 59
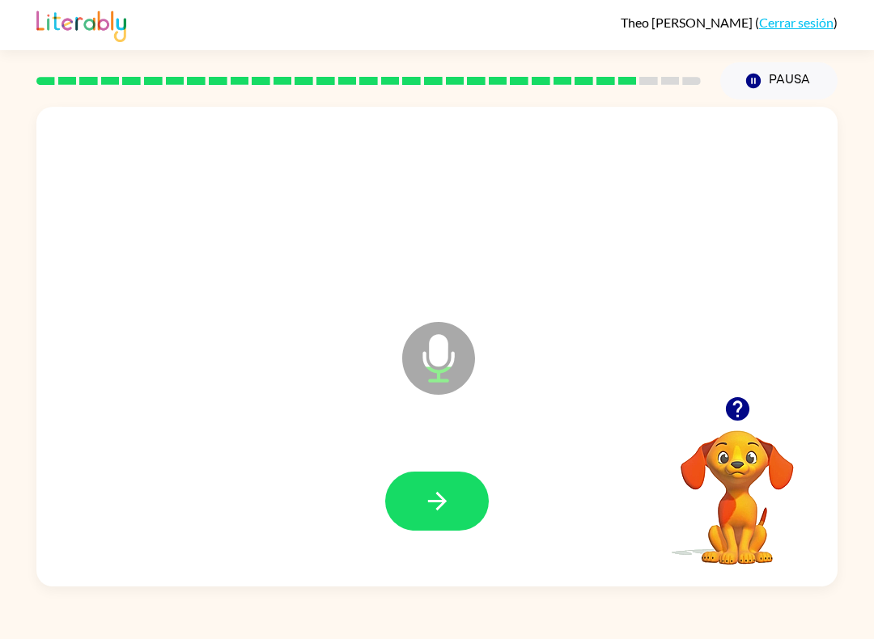
click at [465, 374] on icon at bounding box center [438, 358] width 73 height 73
click at [414, 467] on div at bounding box center [437, 501] width 769 height 138
click at [406, 503] on button "button" at bounding box center [437, 501] width 104 height 59
click at [399, 335] on icon "Micrófono El micrófono está aquí para cuando sea tu turno de hablar" at bounding box center [519, 378] width 243 height 121
click at [395, 507] on button "button" at bounding box center [437, 501] width 104 height 59
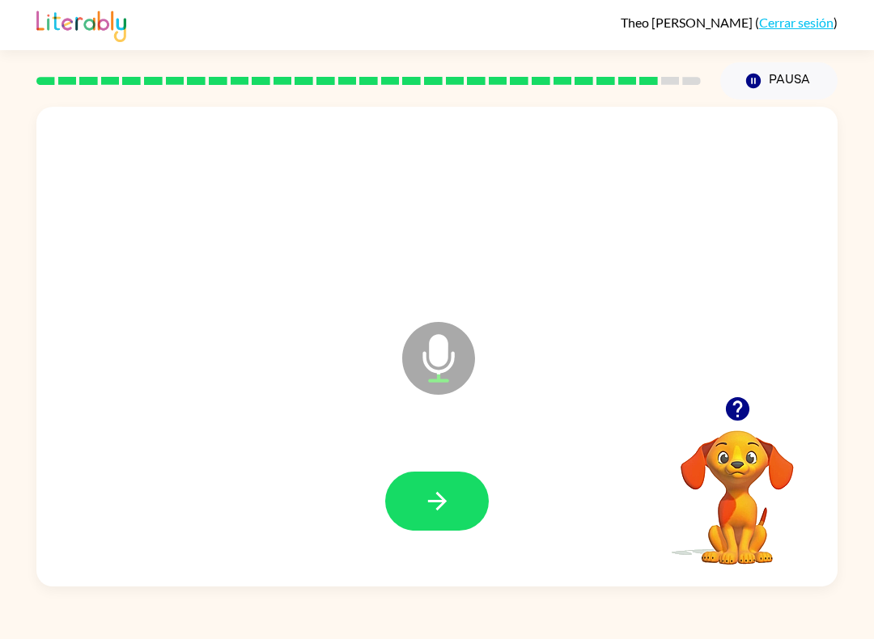
click at [447, 516] on button "button" at bounding box center [437, 501] width 104 height 59
click at [431, 366] on icon at bounding box center [438, 358] width 73 height 73
click at [409, 514] on button "button" at bounding box center [437, 501] width 104 height 59
click at [428, 367] on icon "Micrófono El micrófono está aquí para cuando sea tu turno de hablar" at bounding box center [519, 378] width 243 height 121
click at [416, 512] on button "button" at bounding box center [437, 501] width 104 height 59
